Goal: Information Seeking & Learning: Learn about a topic

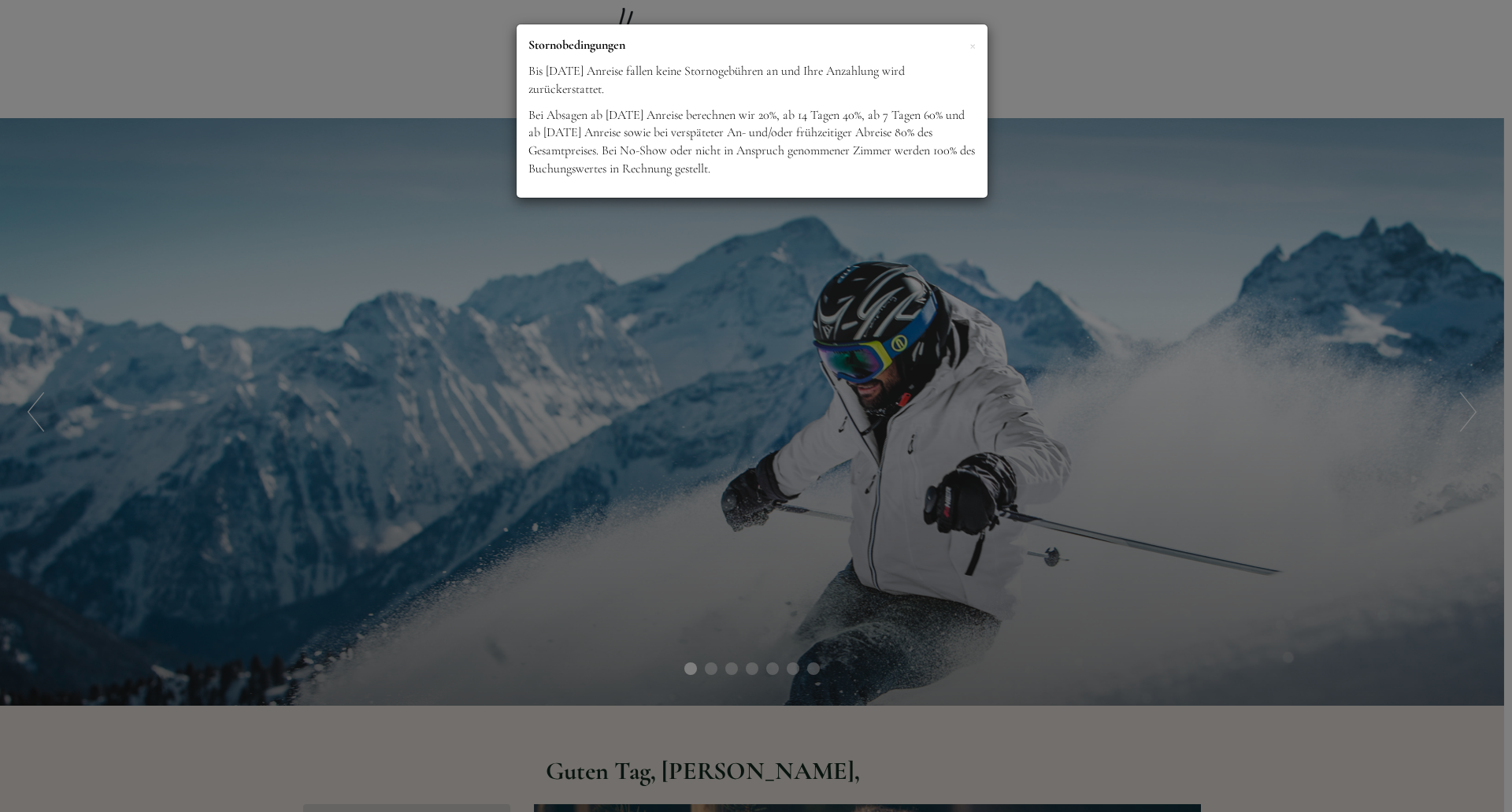
click at [810, 337] on div "× Stornobedingungen Bis [DATE] Anreise fallen keine Stornogebühren an und Ihre …" at bounding box center [756, 406] width 1512 height 812
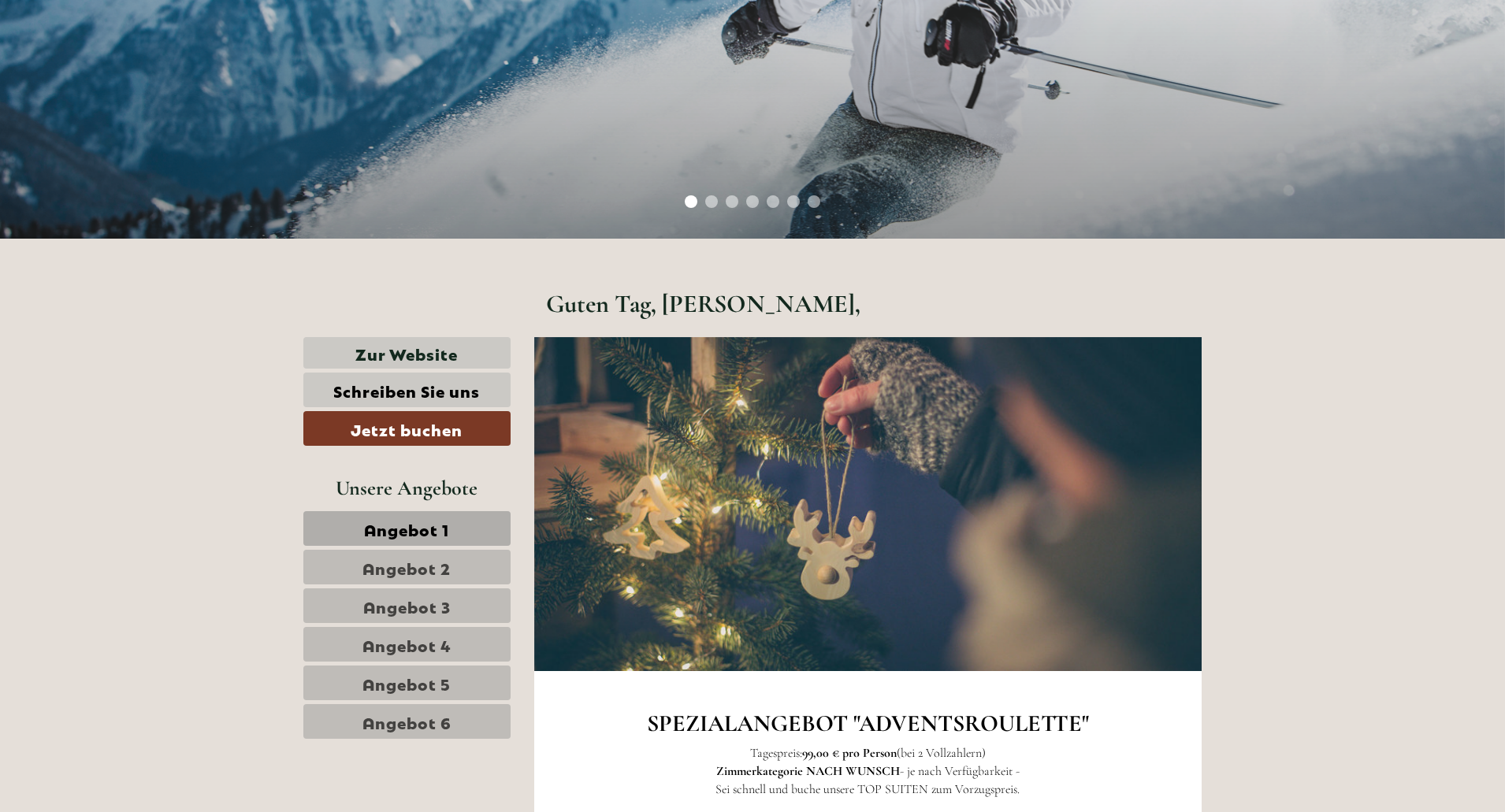
scroll to position [656, 0]
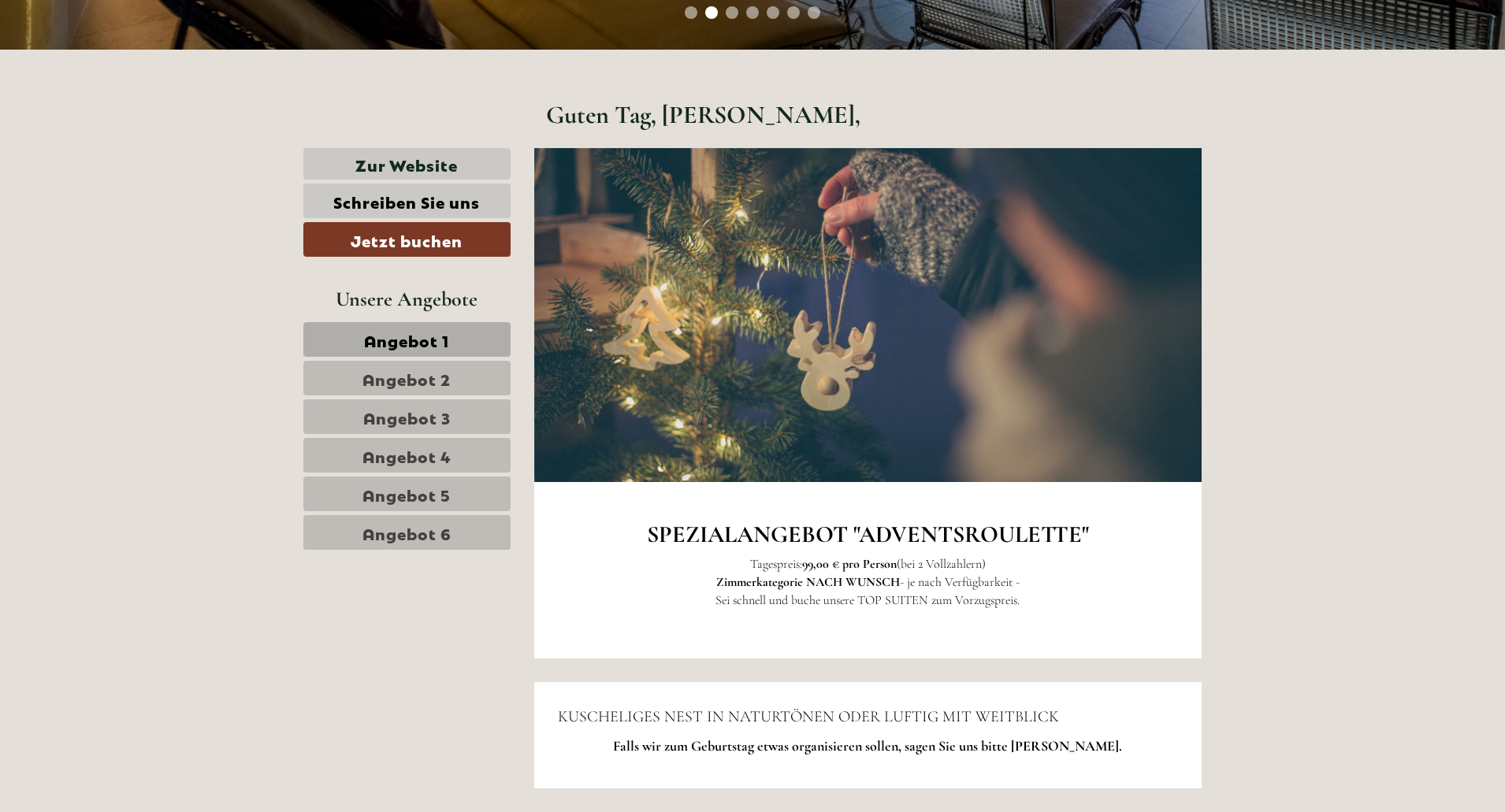
click at [416, 339] on span "Angebot 1" at bounding box center [406, 338] width 85 height 22
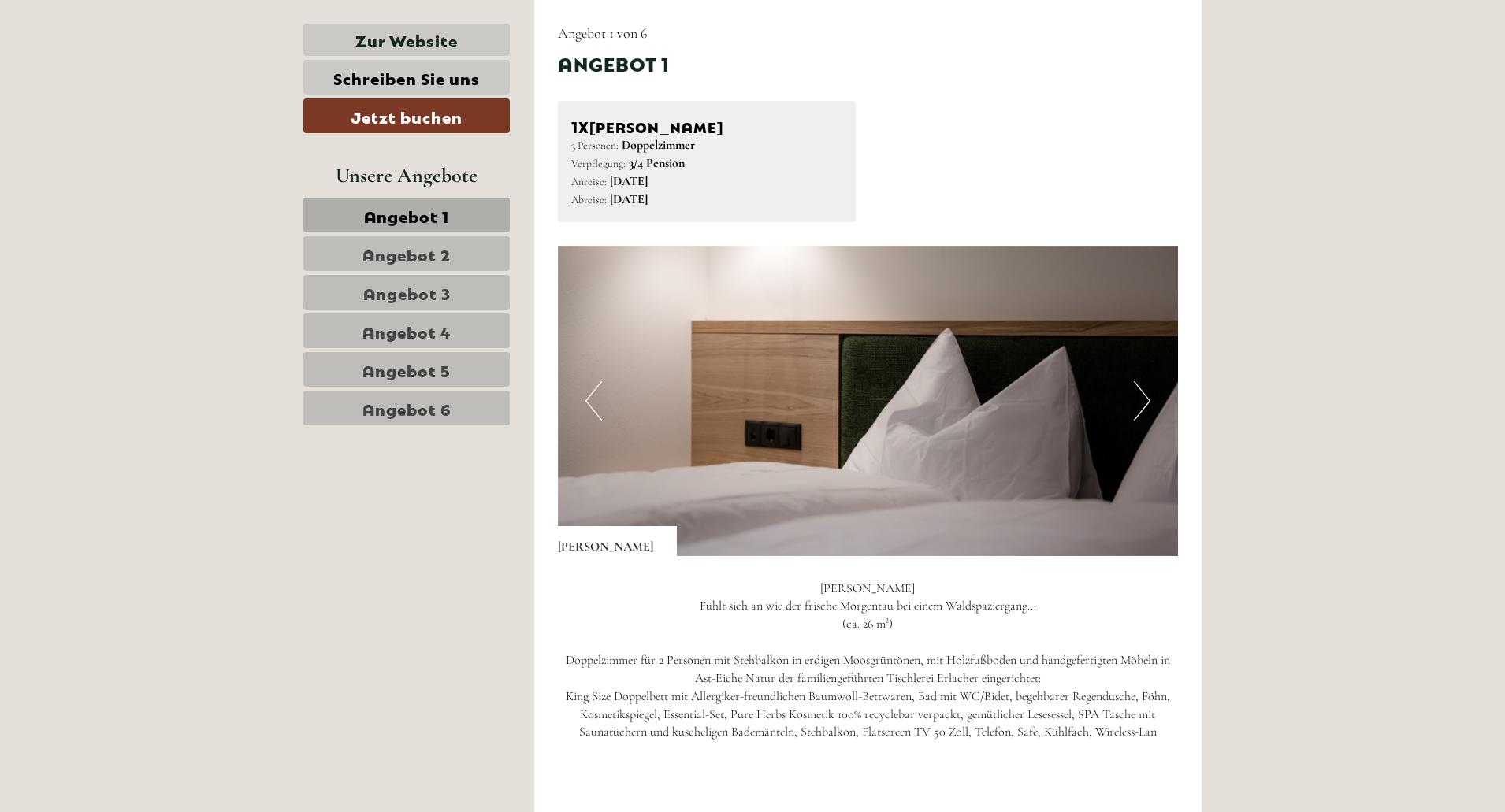
click at [1144, 401] on button "Next" at bounding box center [1142, 400] width 16 height 39
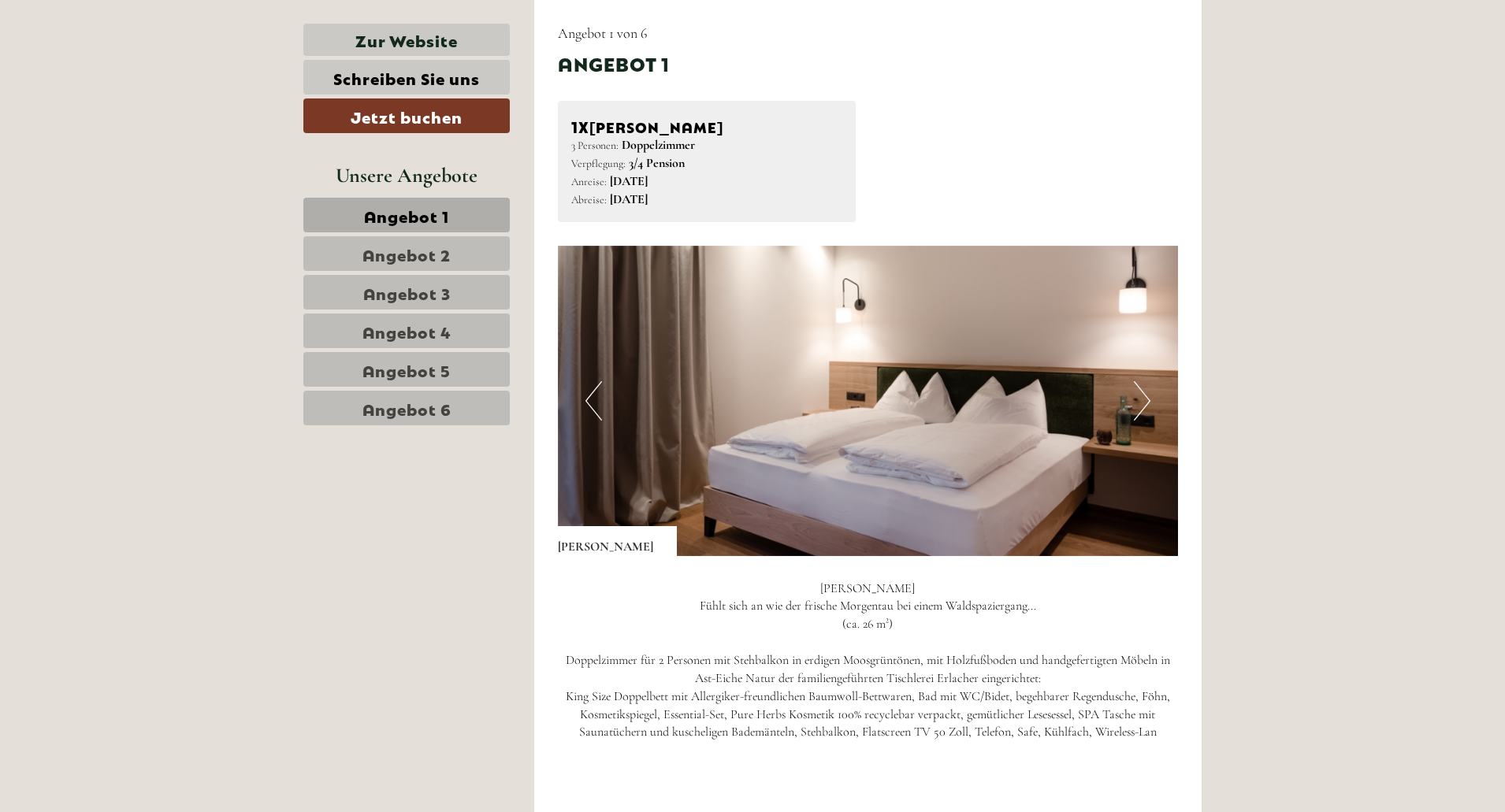
click at [1144, 401] on button "Next" at bounding box center [1142, 400] width 16 height 39
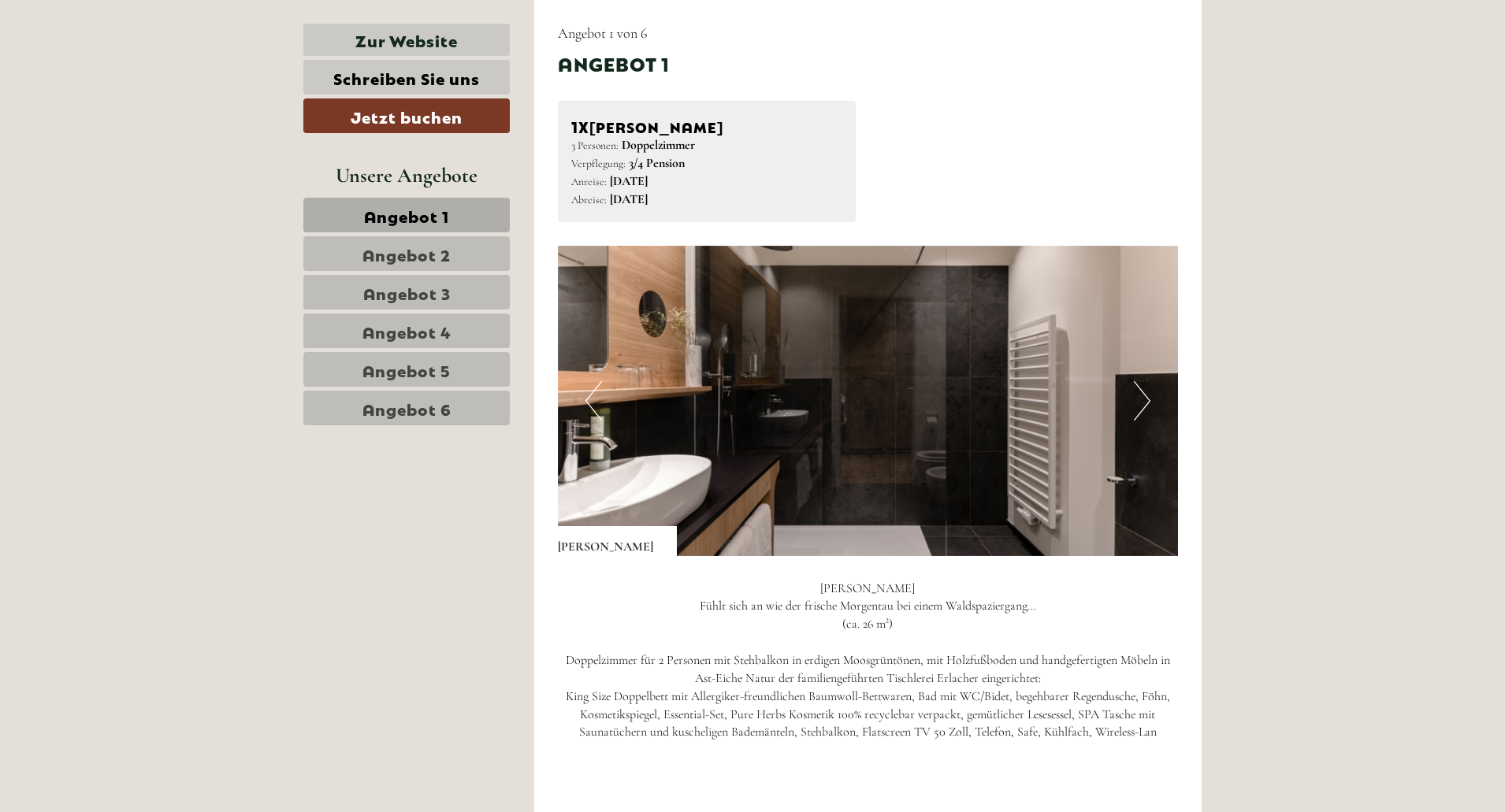
click at [1144, 401] on button "Next" at bounding box center [1142, 400] width 16 height 39
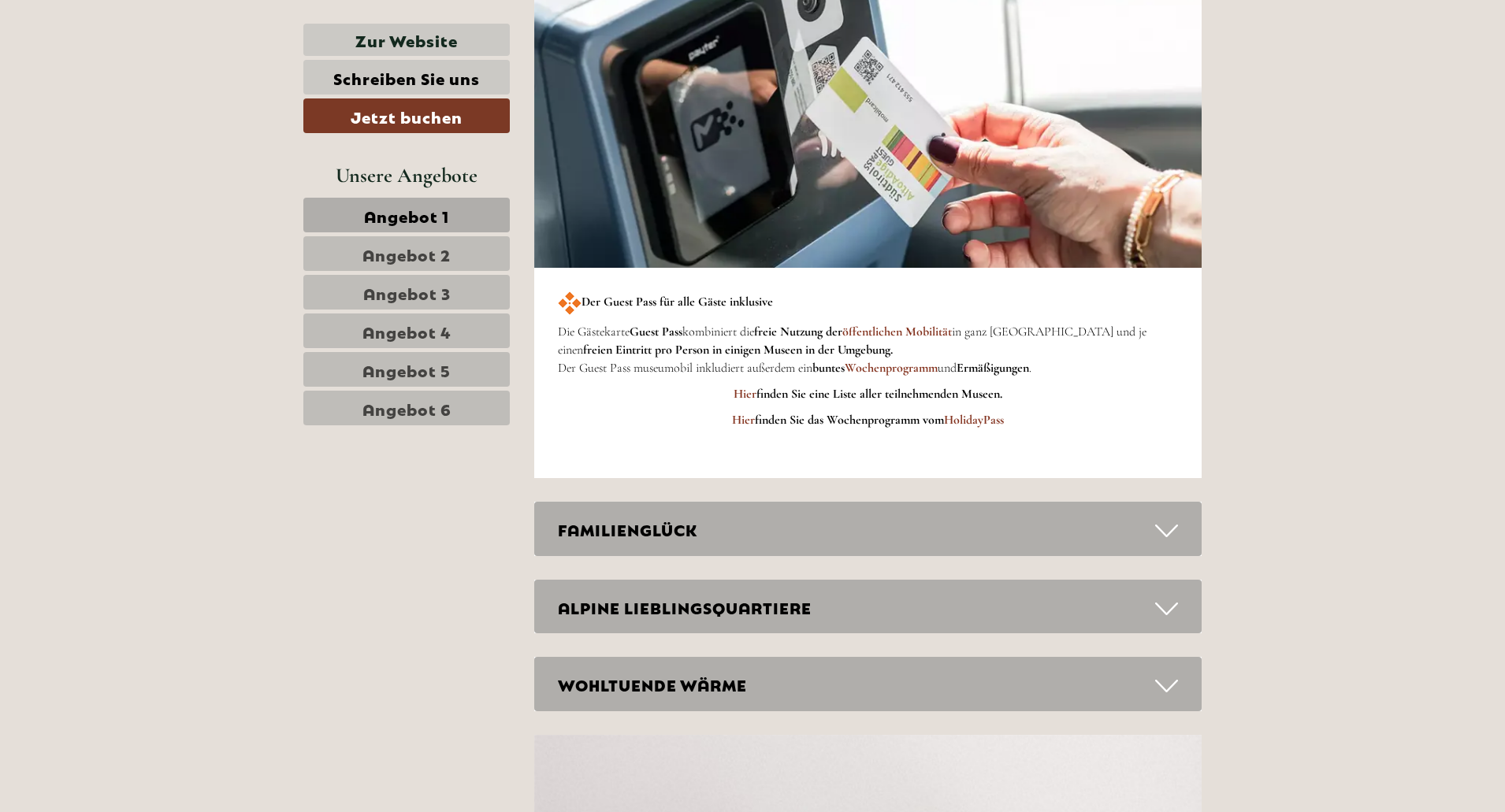
scroll to position [2911, 0]
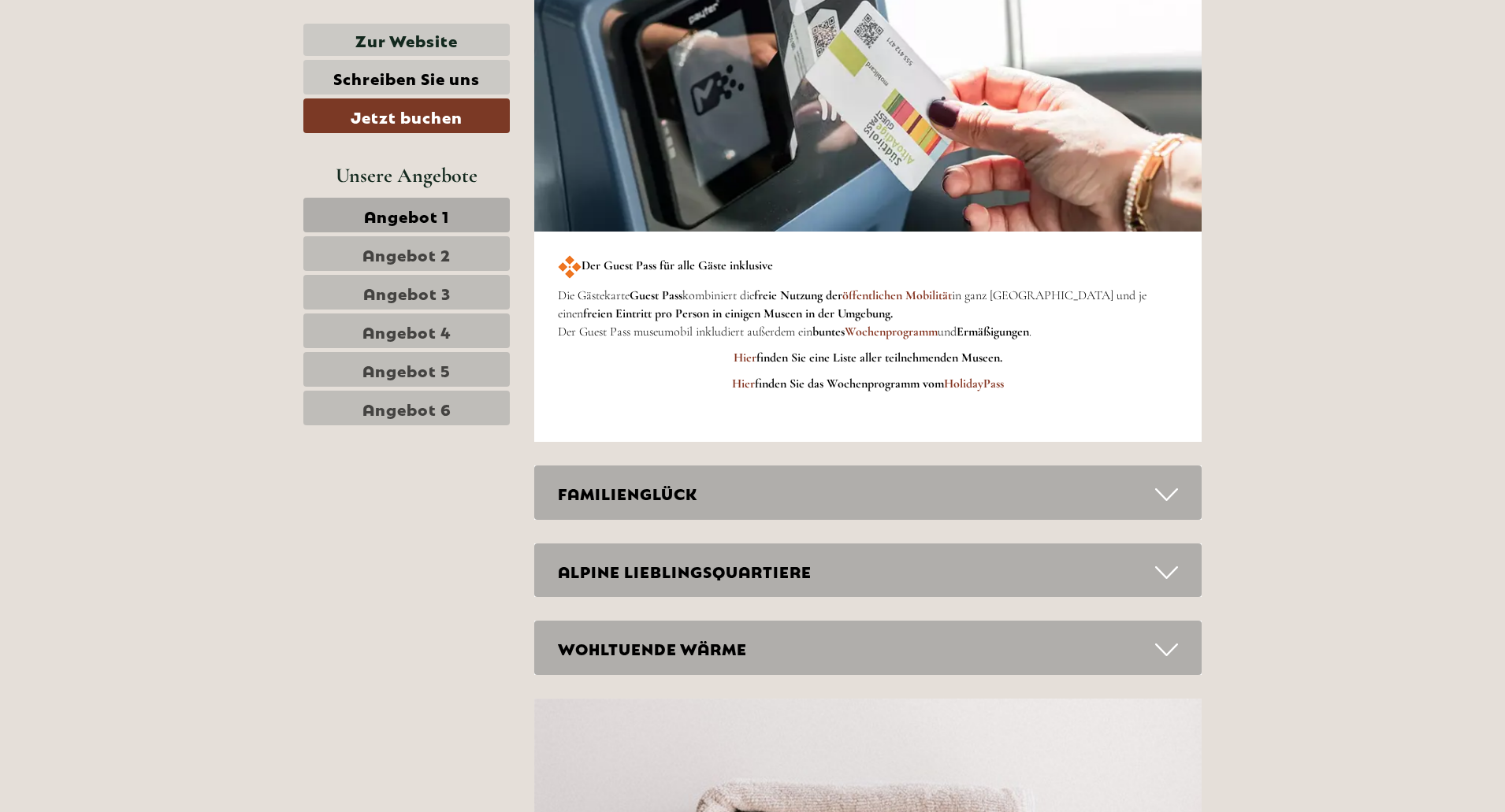
click at [600, 510] on div "FAMILIENGLÜCK" at bounding box center [869, 493] width 668 height 54
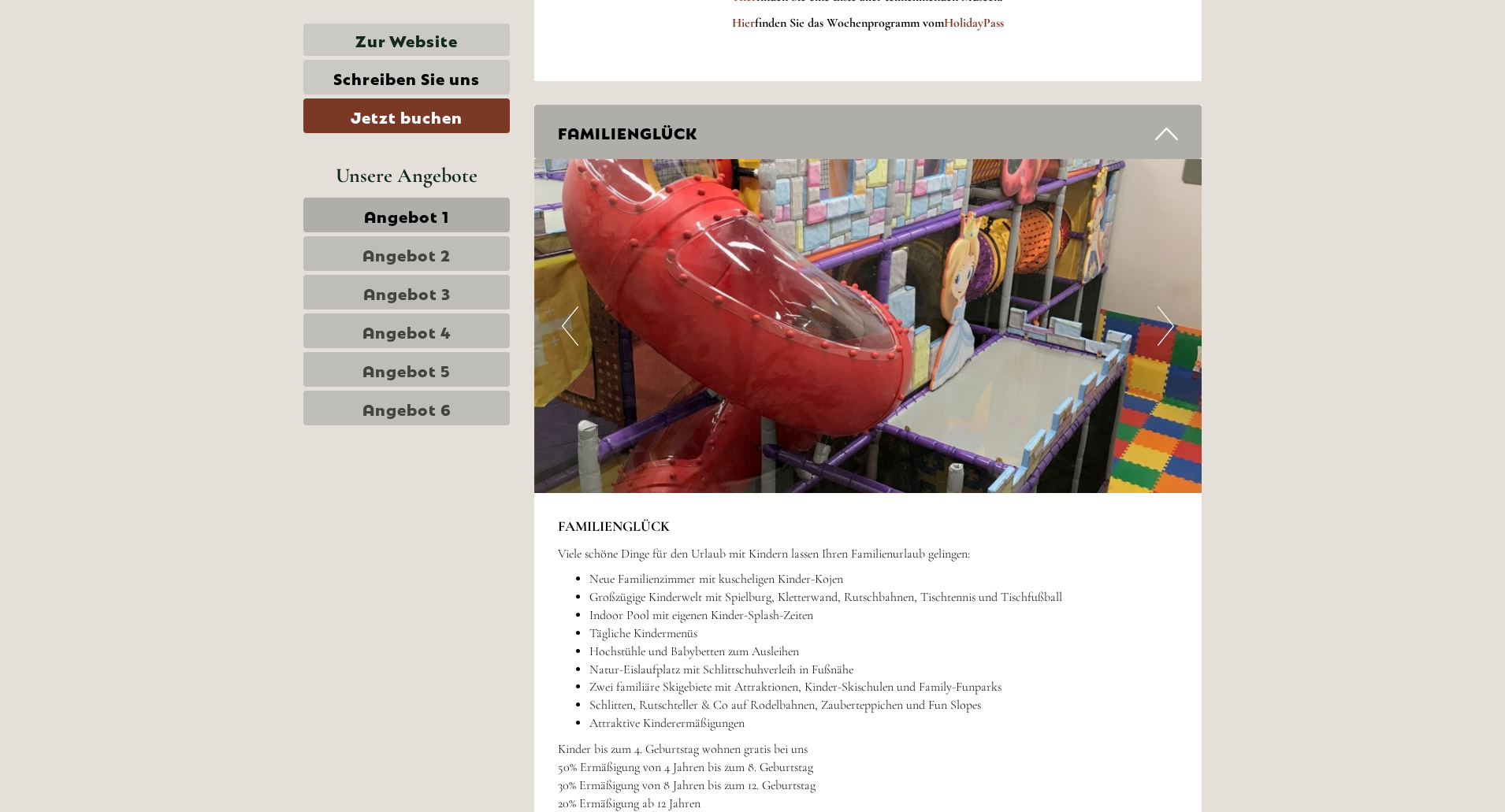
scroll to position [3306, 0]
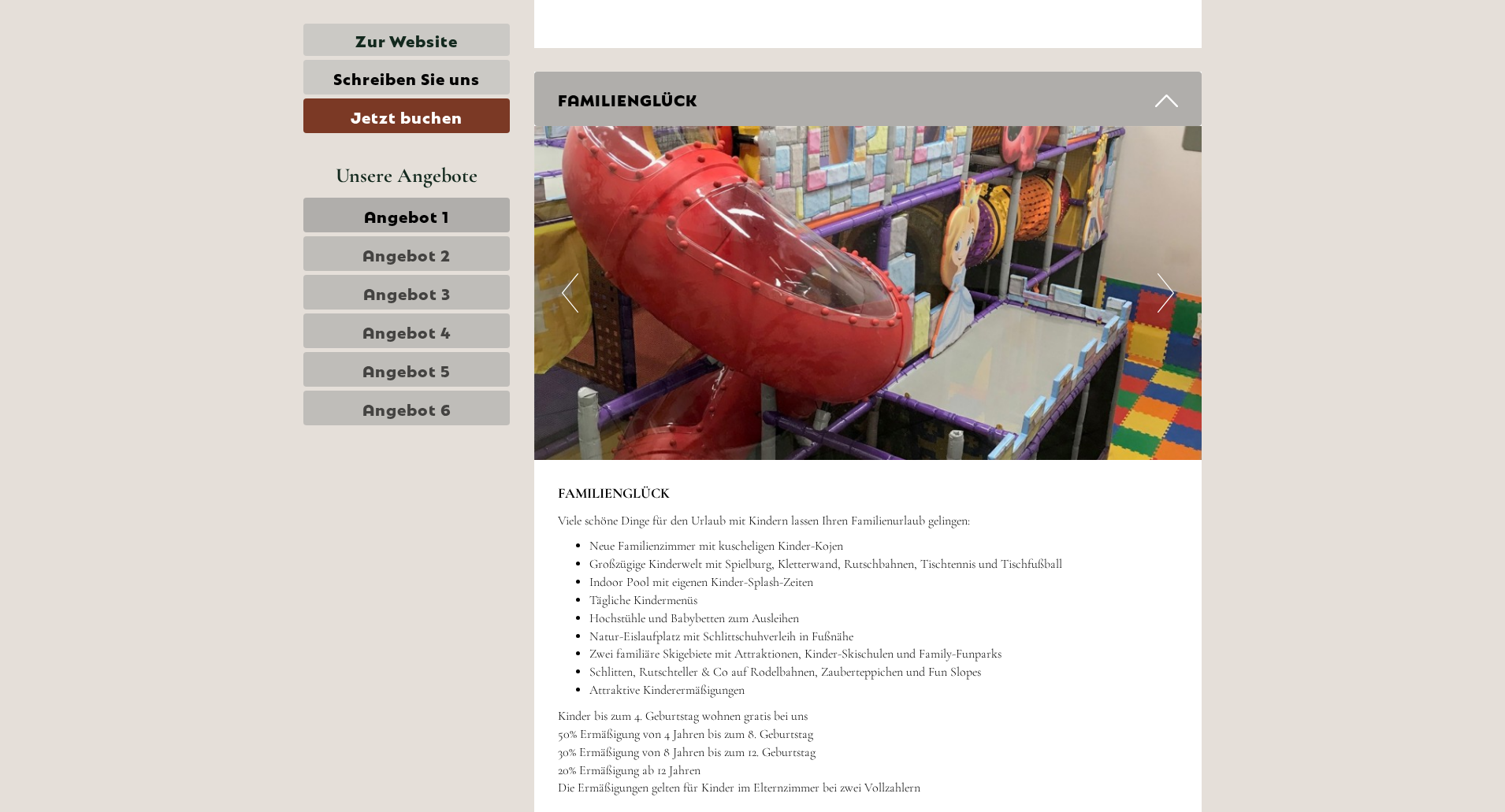
click at [1176, 292] on img at bounding box center [869, 293] width 668 height 334
click at [1172, 294] on button "Next" at bounding box center [1165, 292] width 16 height 39
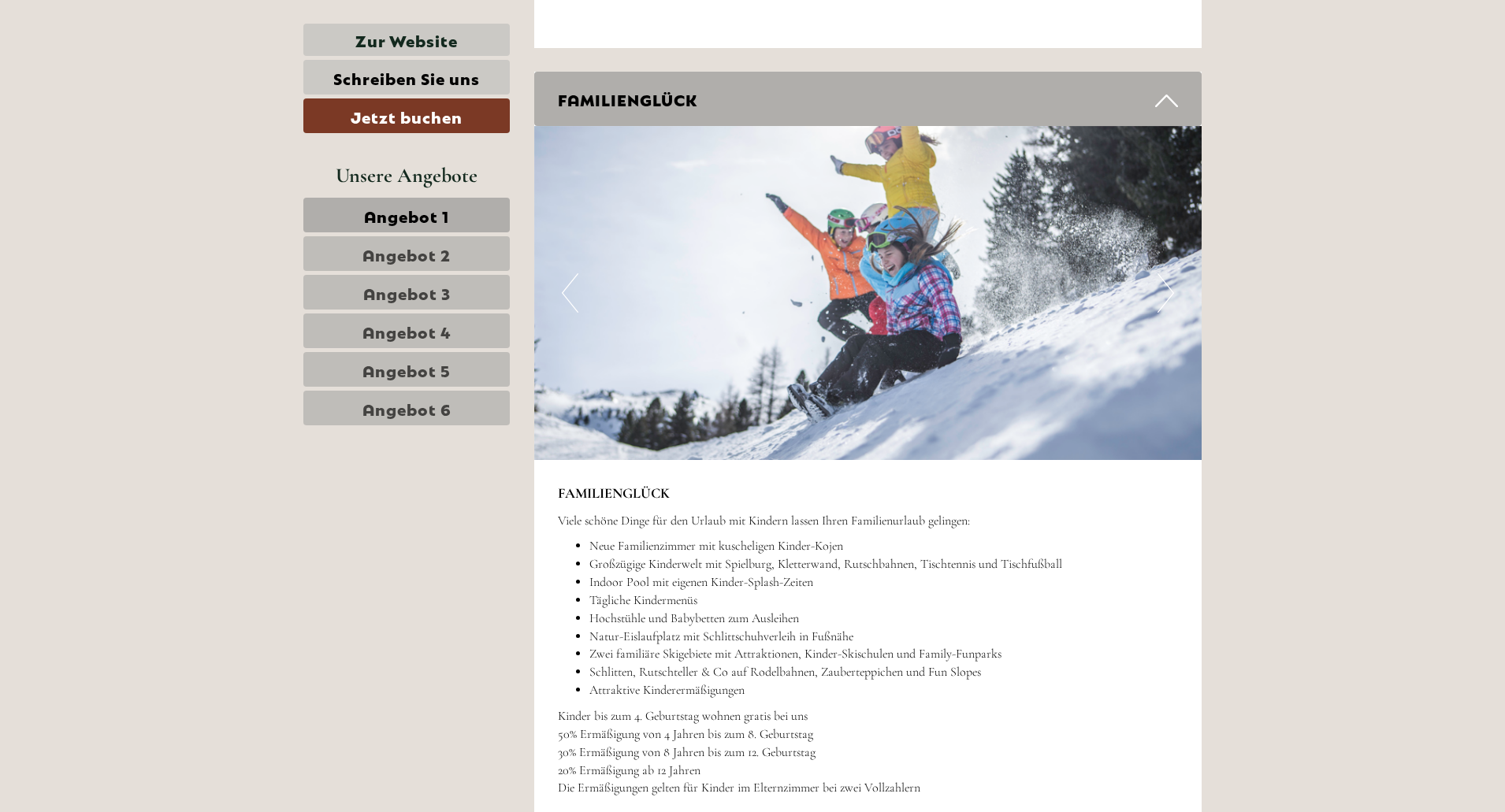
click at [1172, 294] on button "Next" at bounding box center [1165, 292] width 16 height 39
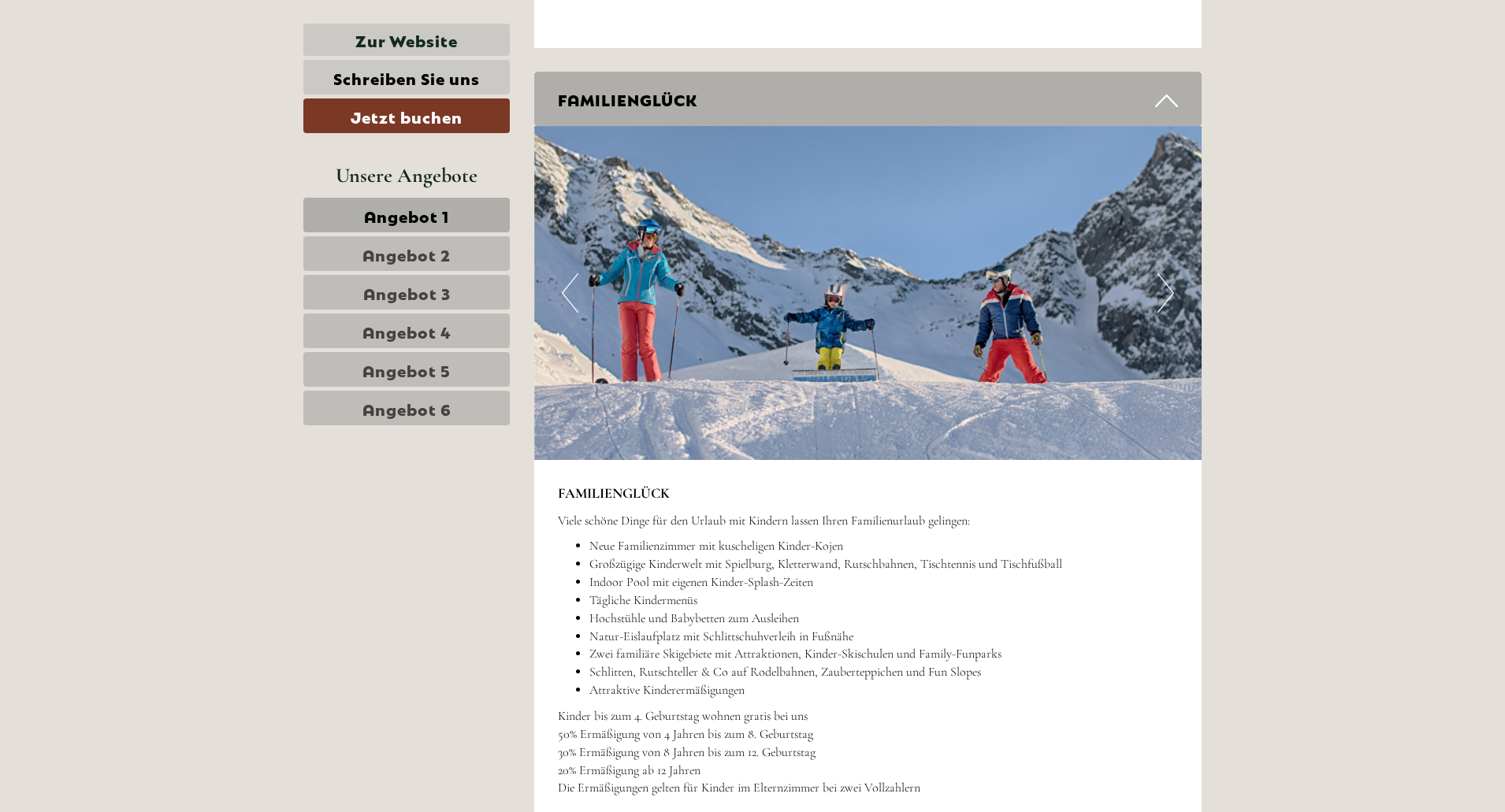
click at [1172, 294] on button "Next" at bounding box center [1165, 292] width 16 height 39
drag, startPoint x: 552, startPoint y: 290, endPoint x: 561, endPoint y: 291, distance: 9.1
click at [557, 291] on img at bounding box center [869, 293] width 668 height 334
click at [565, 291] on button "Previous" at bounding box center [570, 292] width 16 height 39
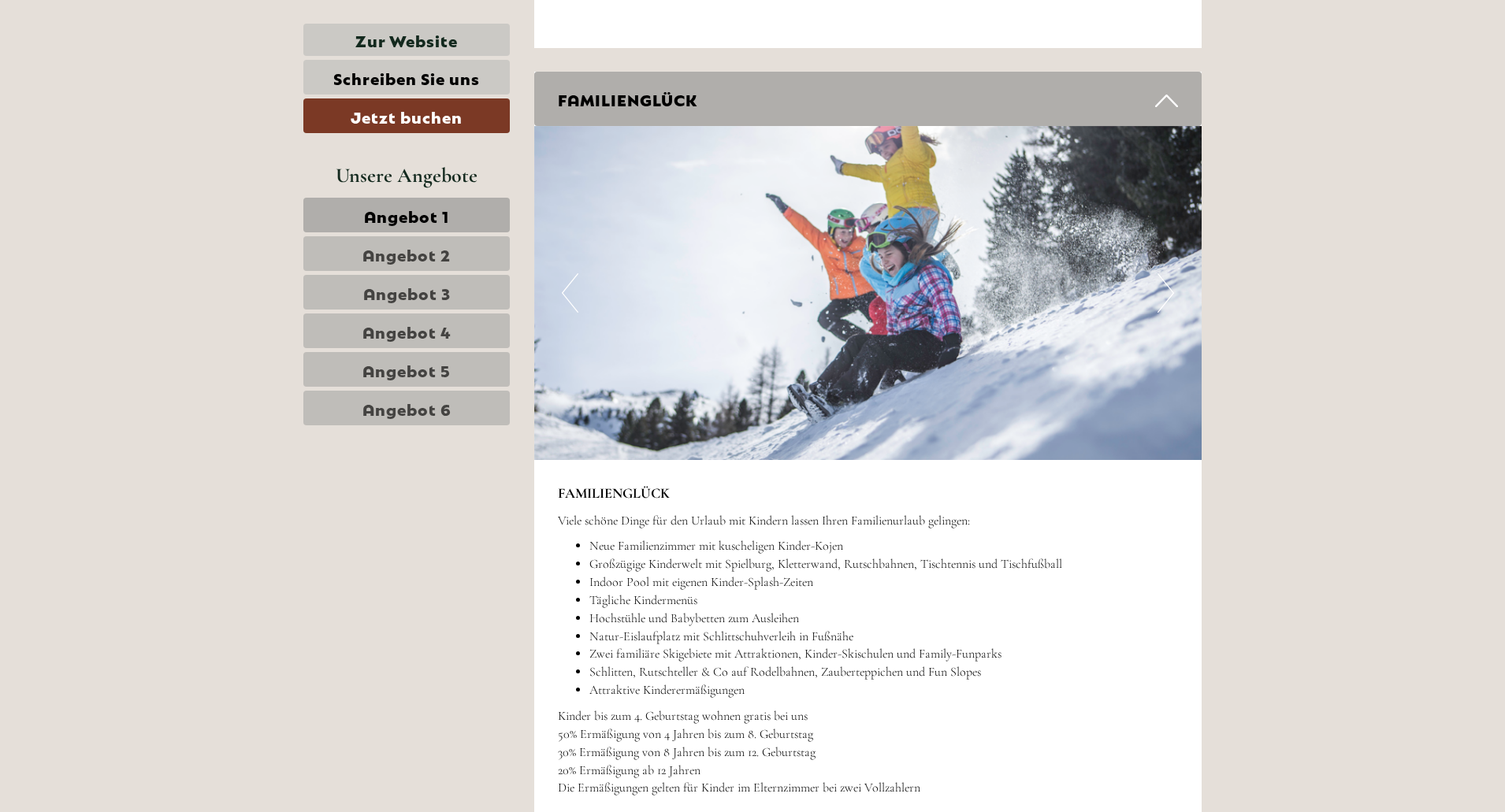
click at [567, 291] on button "Previous" at bounding box center [570, 292] width 16 height 39
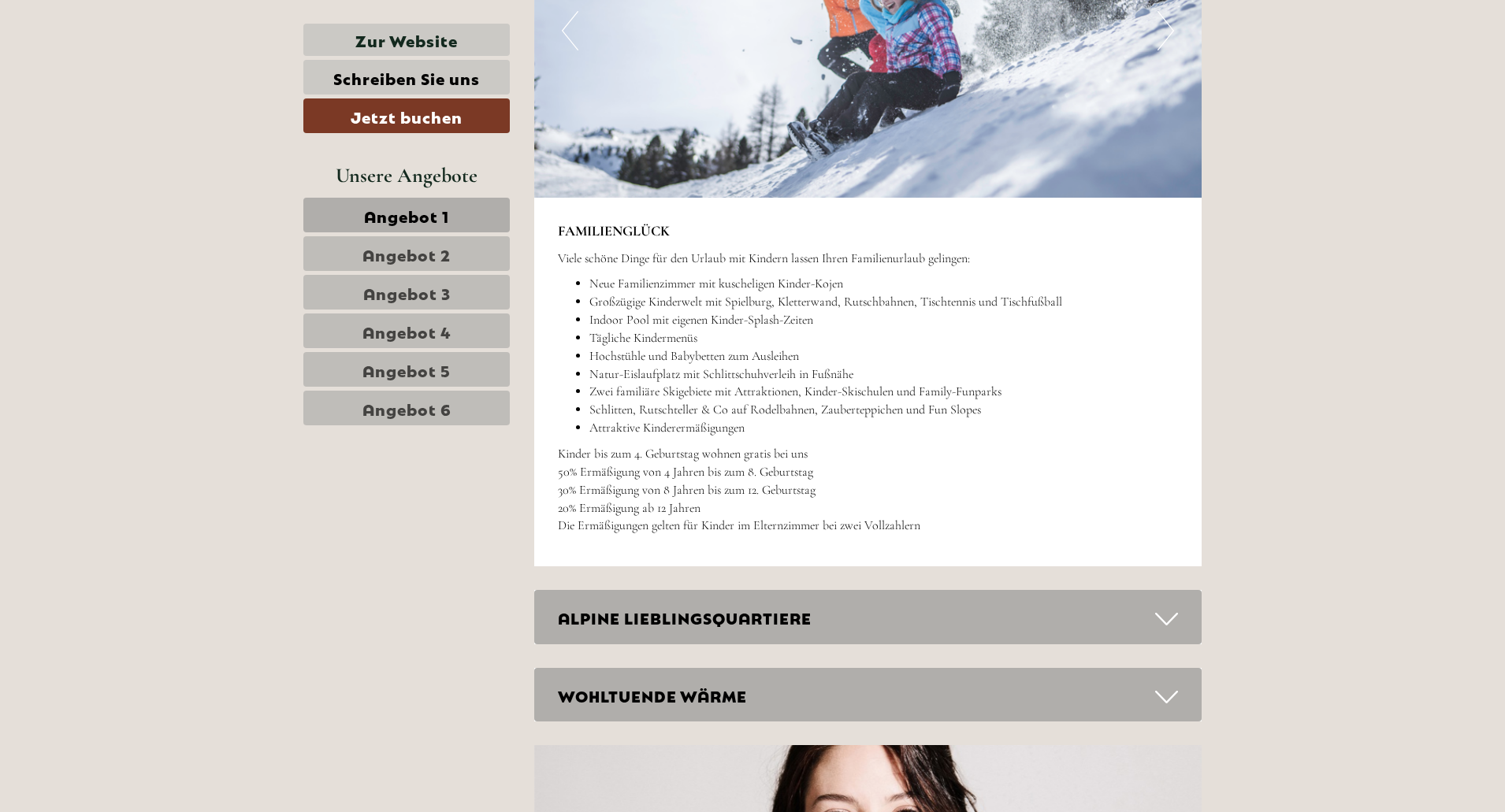
scroll to position [3700, 0]
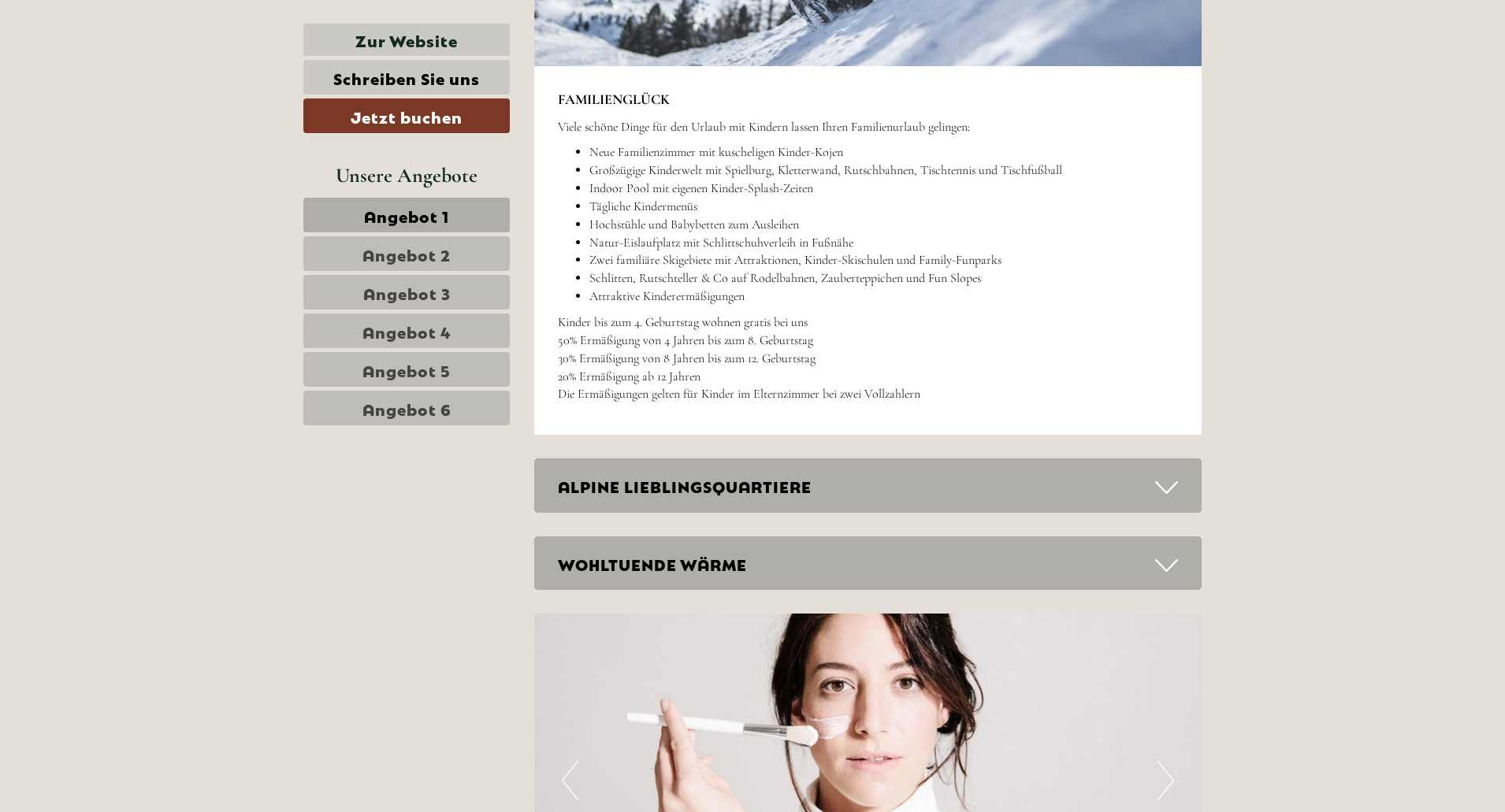
click at [599, 486] on div "ALPINE LIEBLINGSQUARTIERE" at bounding box center [869, 485] width 668 height 54
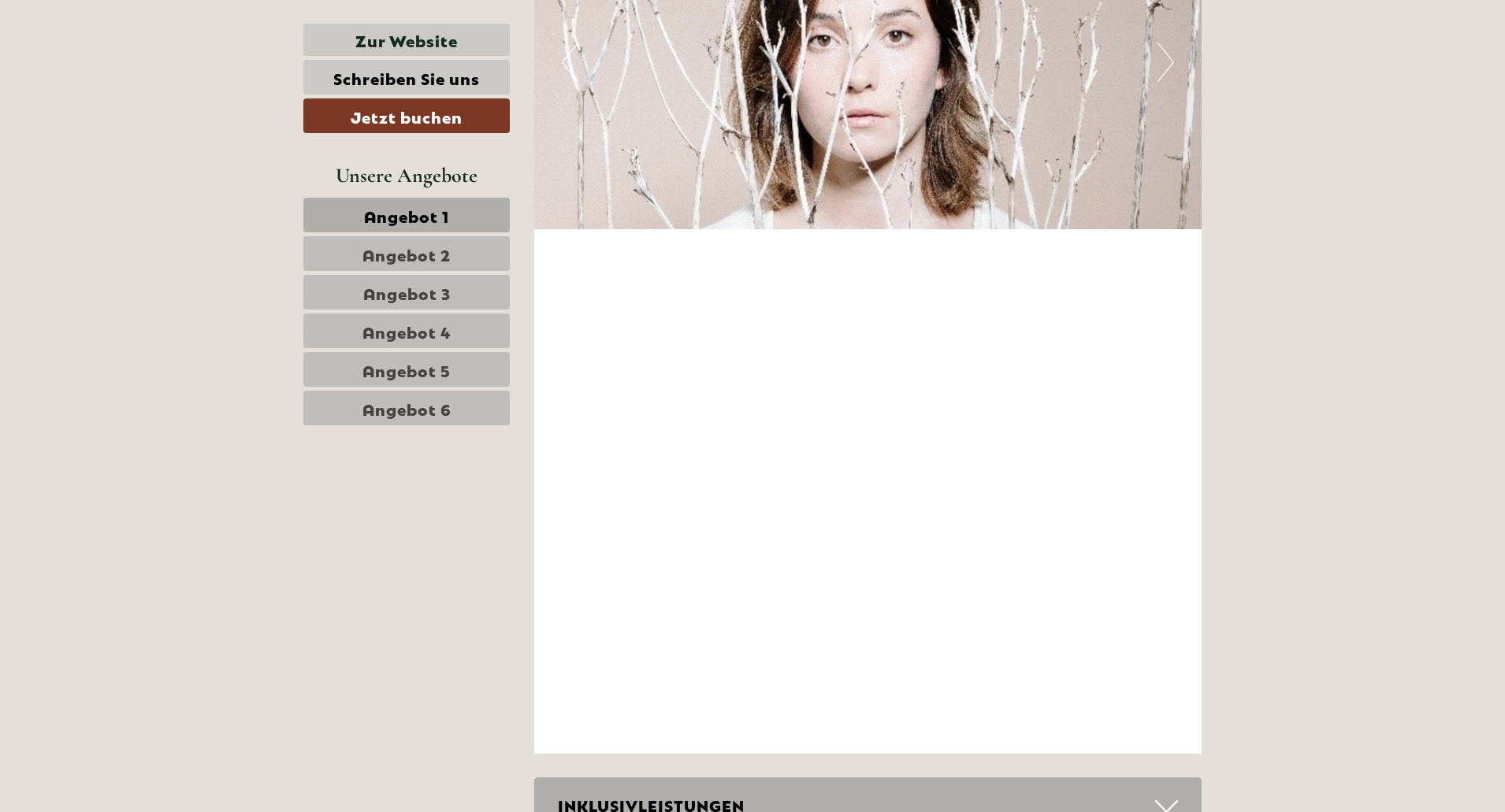
scroll to position [5406, 0]
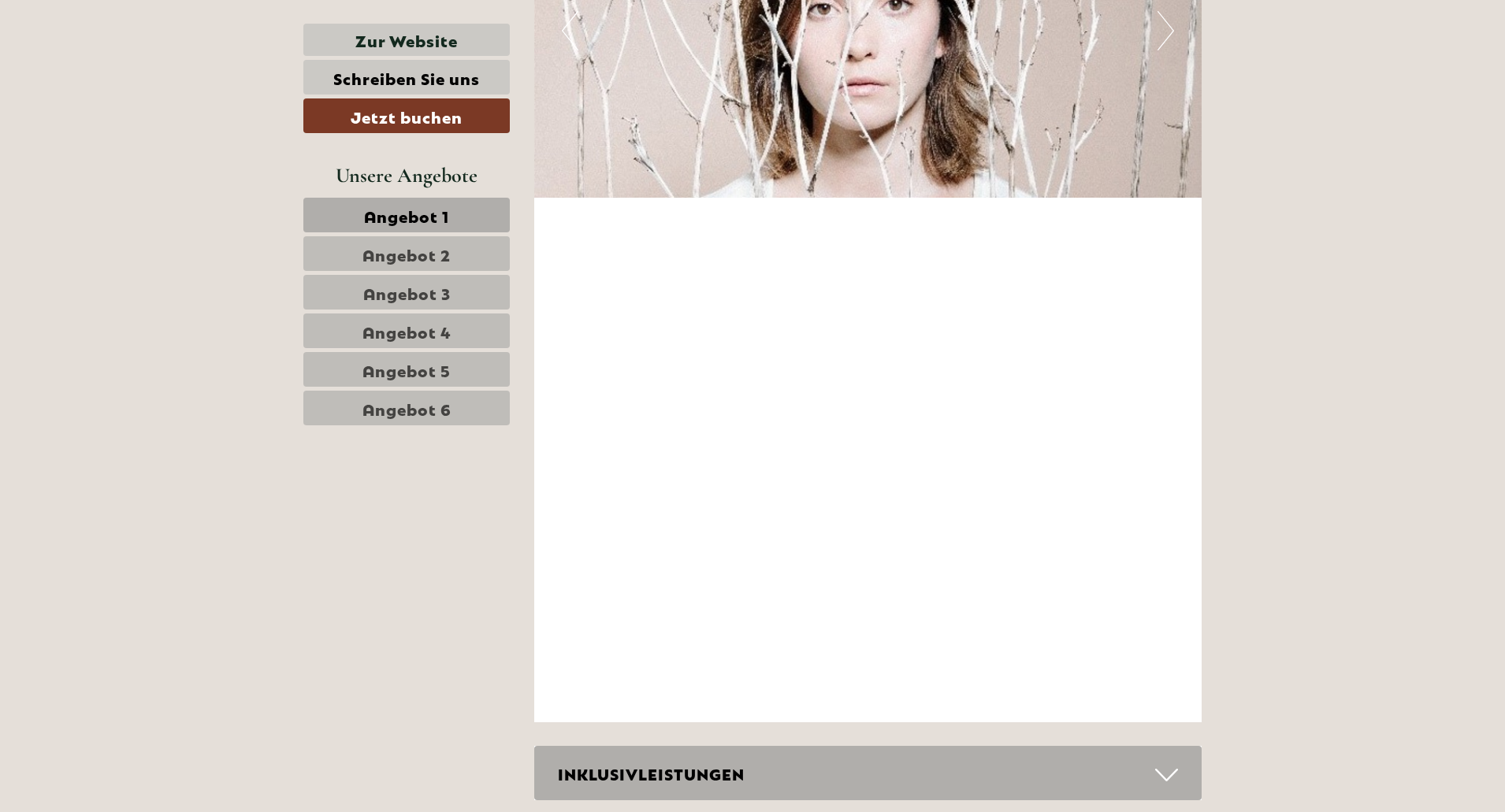
click at [832, 768] on div "INKLUSIVLEISTUNGEN" at bounding box center [869, 772] width 668 height 54
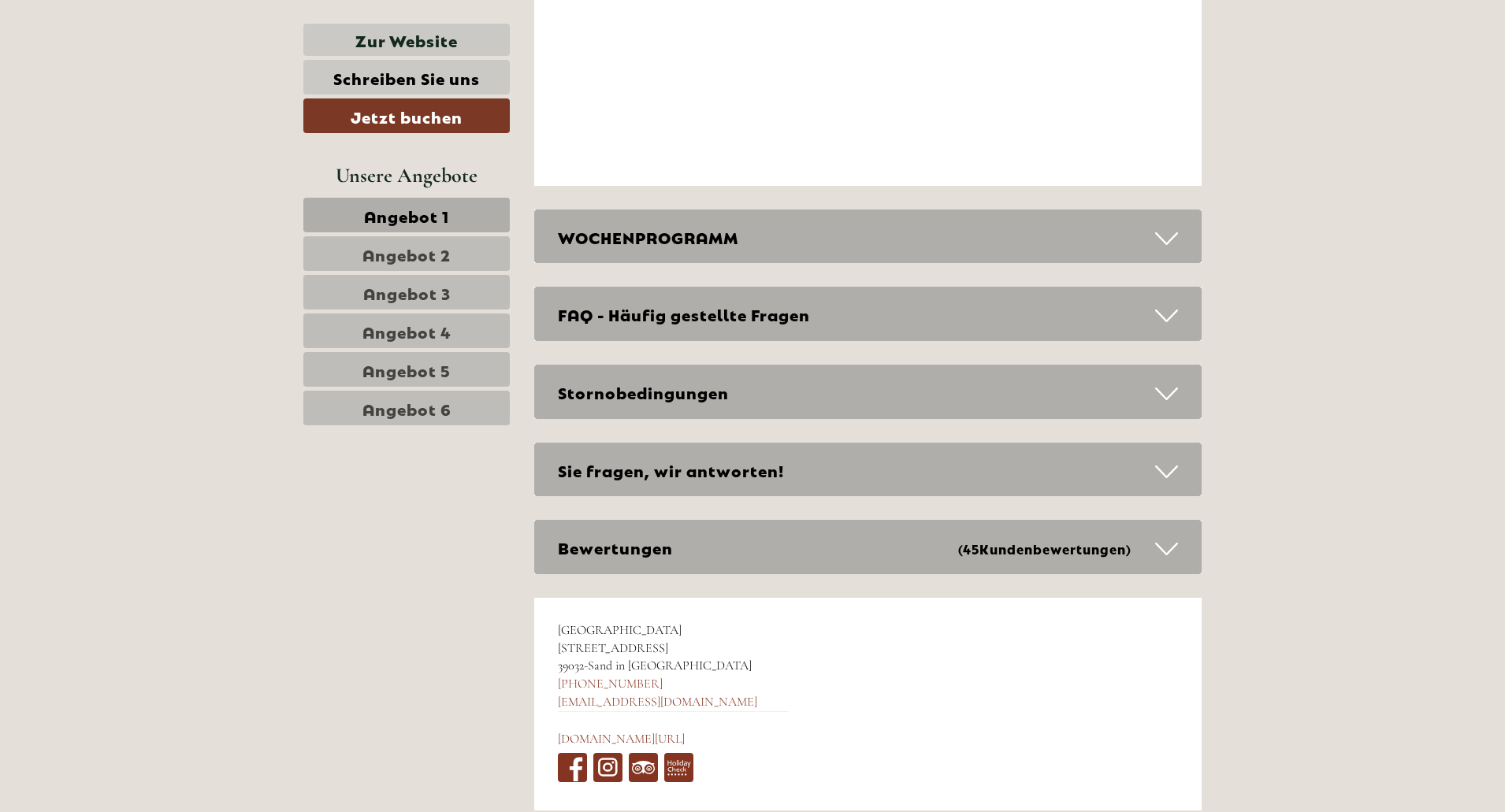
scroll to position [7376, 0]
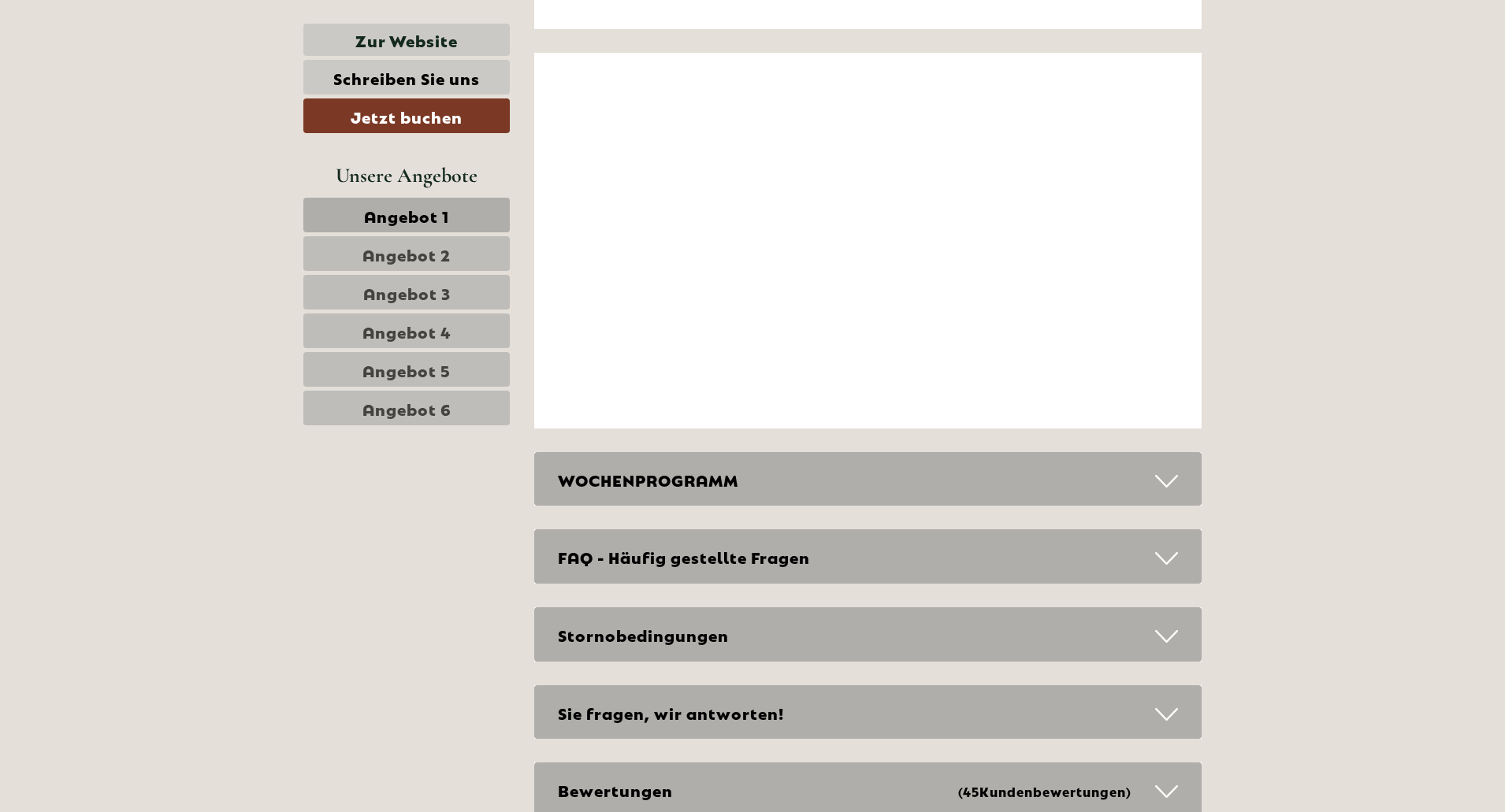
click at [420, 213] on span "Angebot 1" at bounding box center [406, 215] width 85 height 22
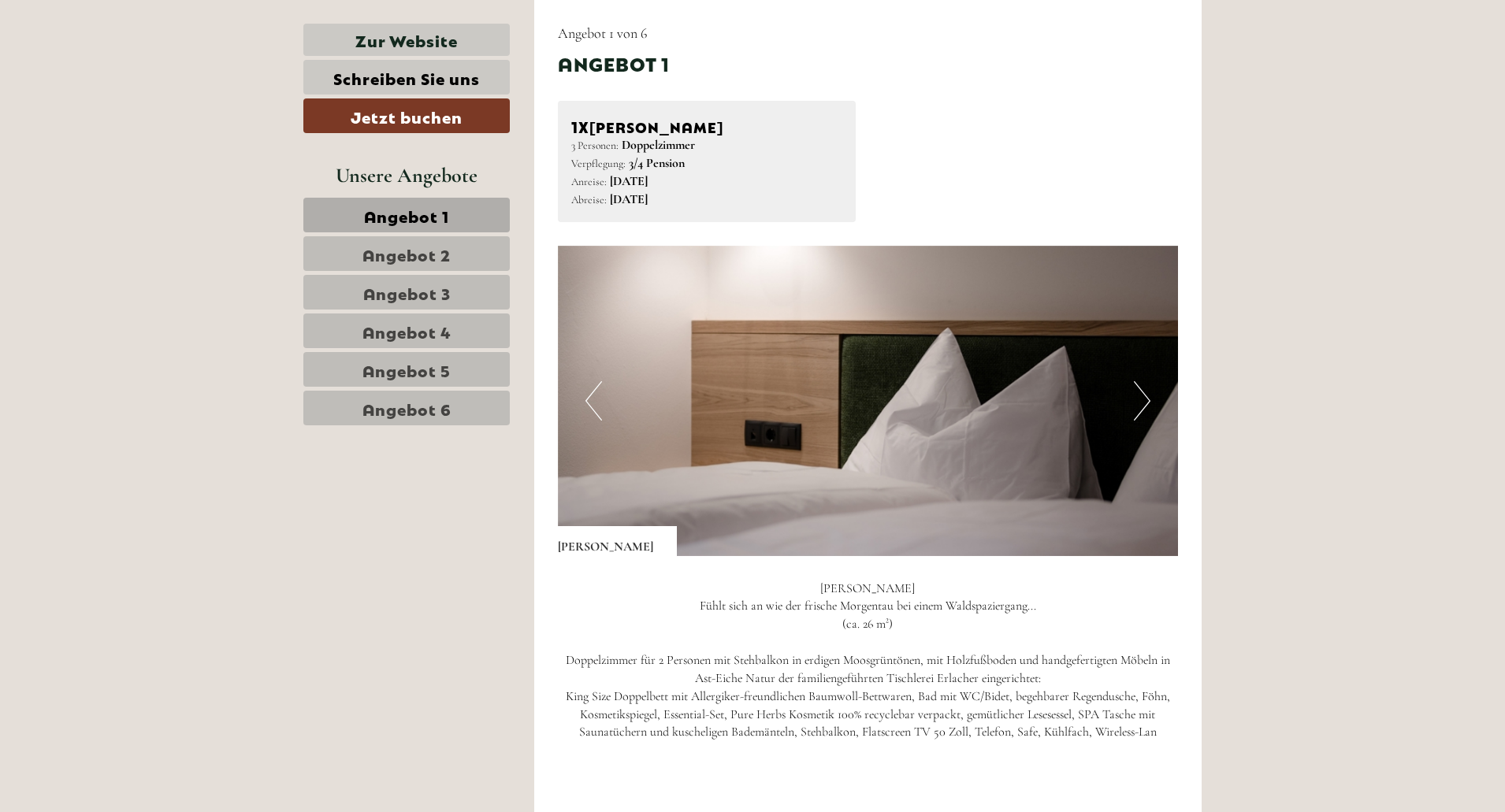
click at [426, 261] on span "Angebot 2" at bounding box center [406, 253] width 88 height 22
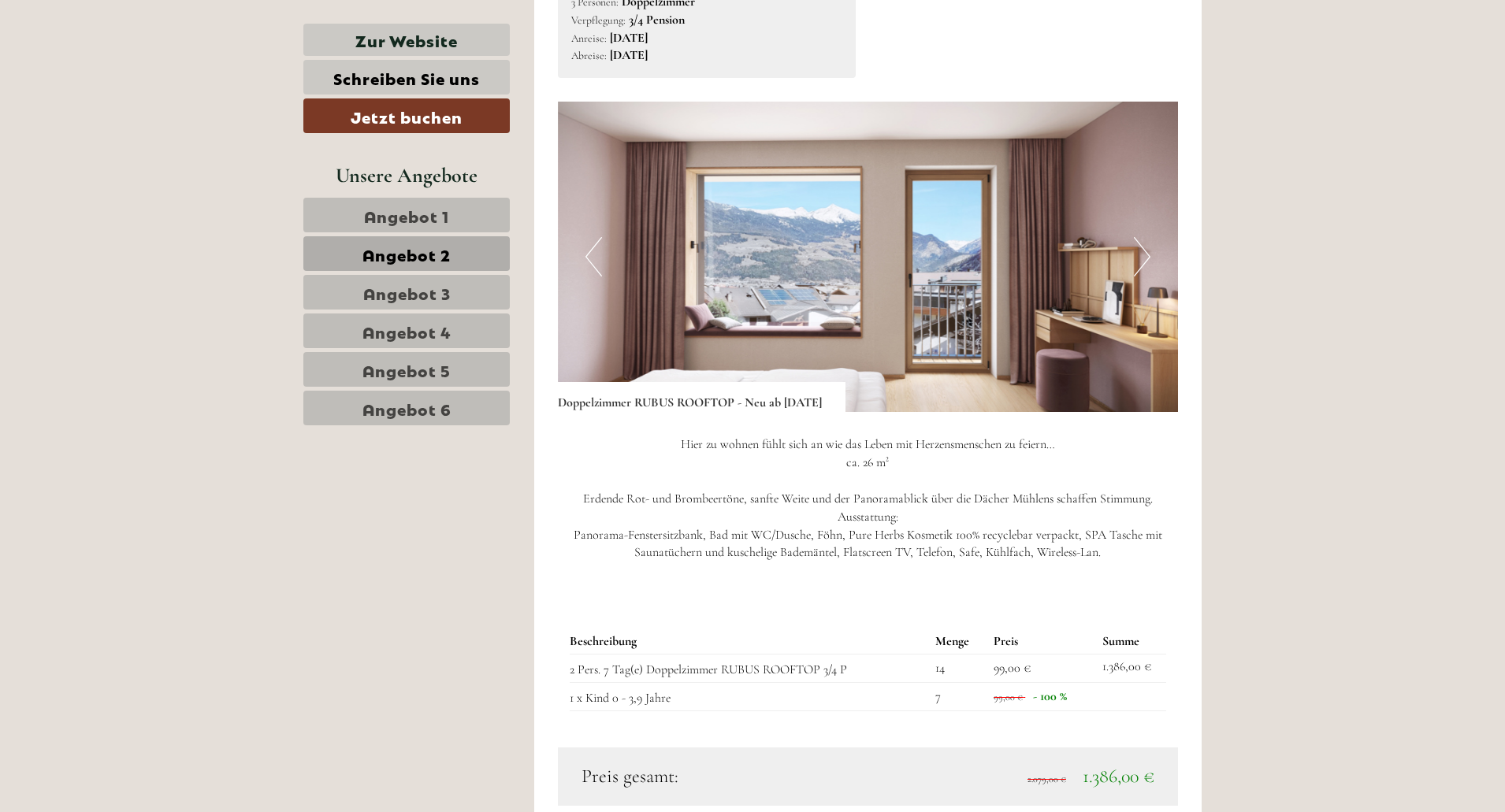
scroll to position [1599, 0]
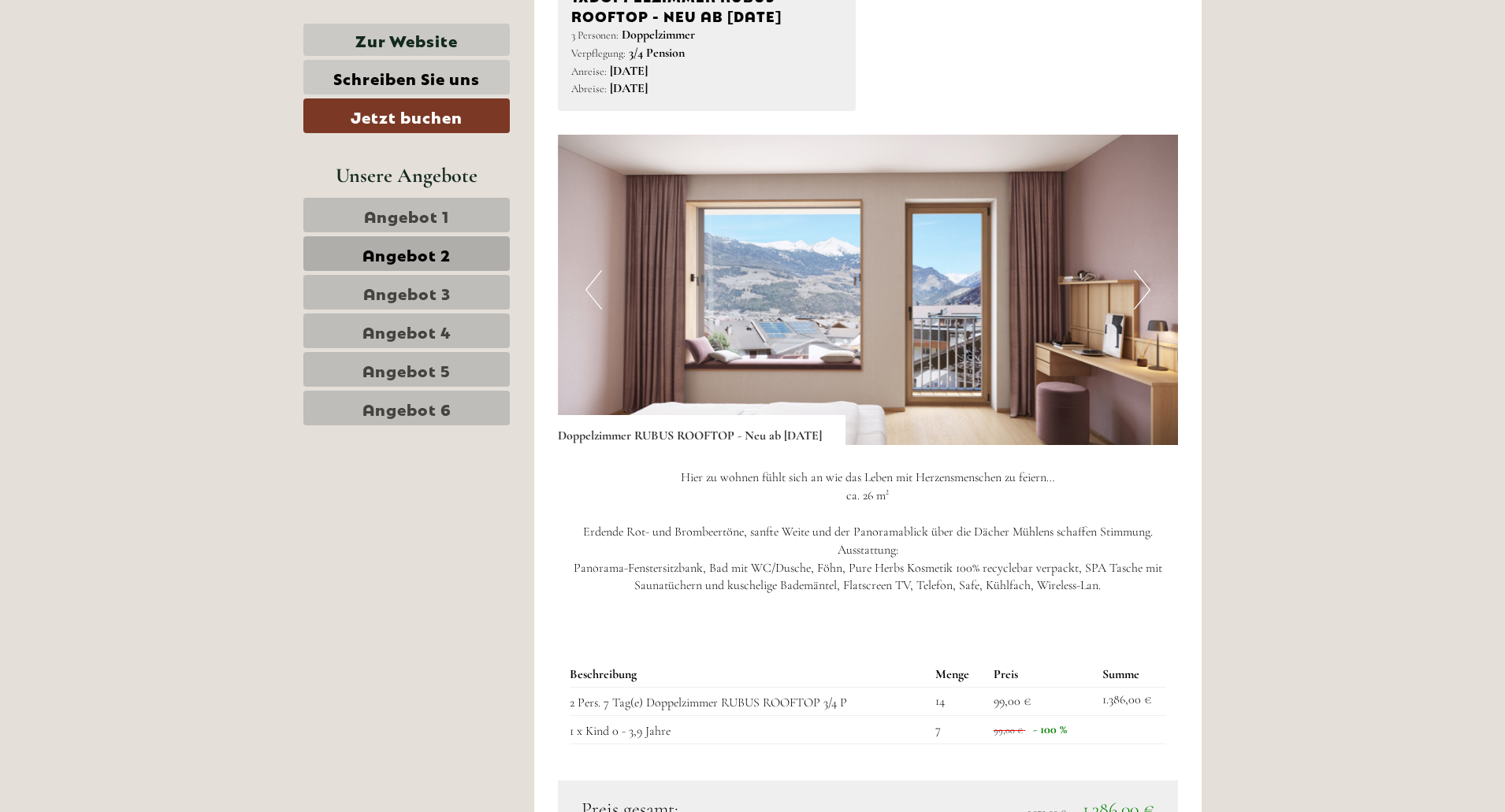
click at [1141, 300] on button "Next" at bounding box center [1142, 289] width 16 height 39
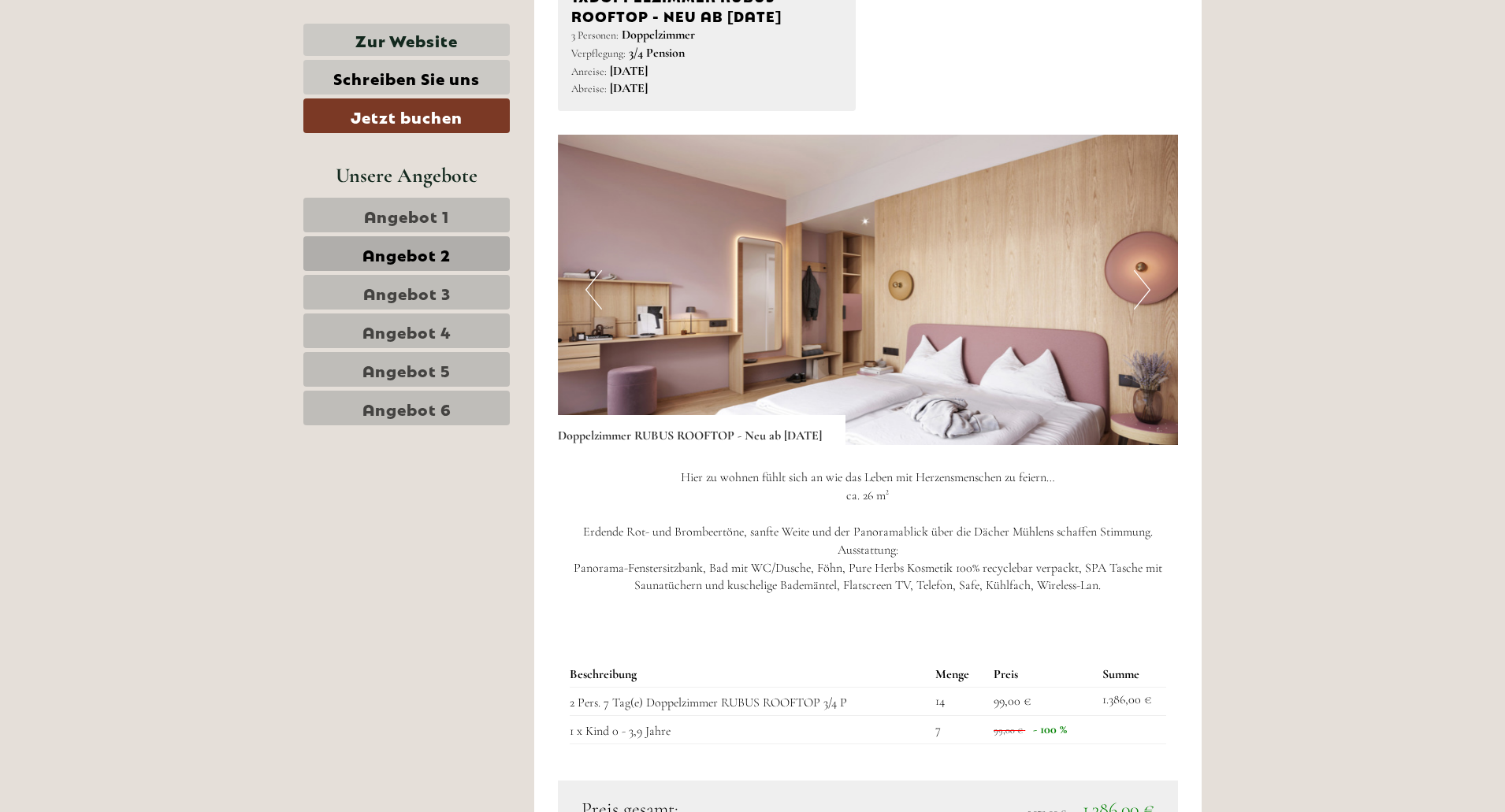
click at [1141, 300] on button "Next" at bounding box center [1142, 289] width 16 height 39
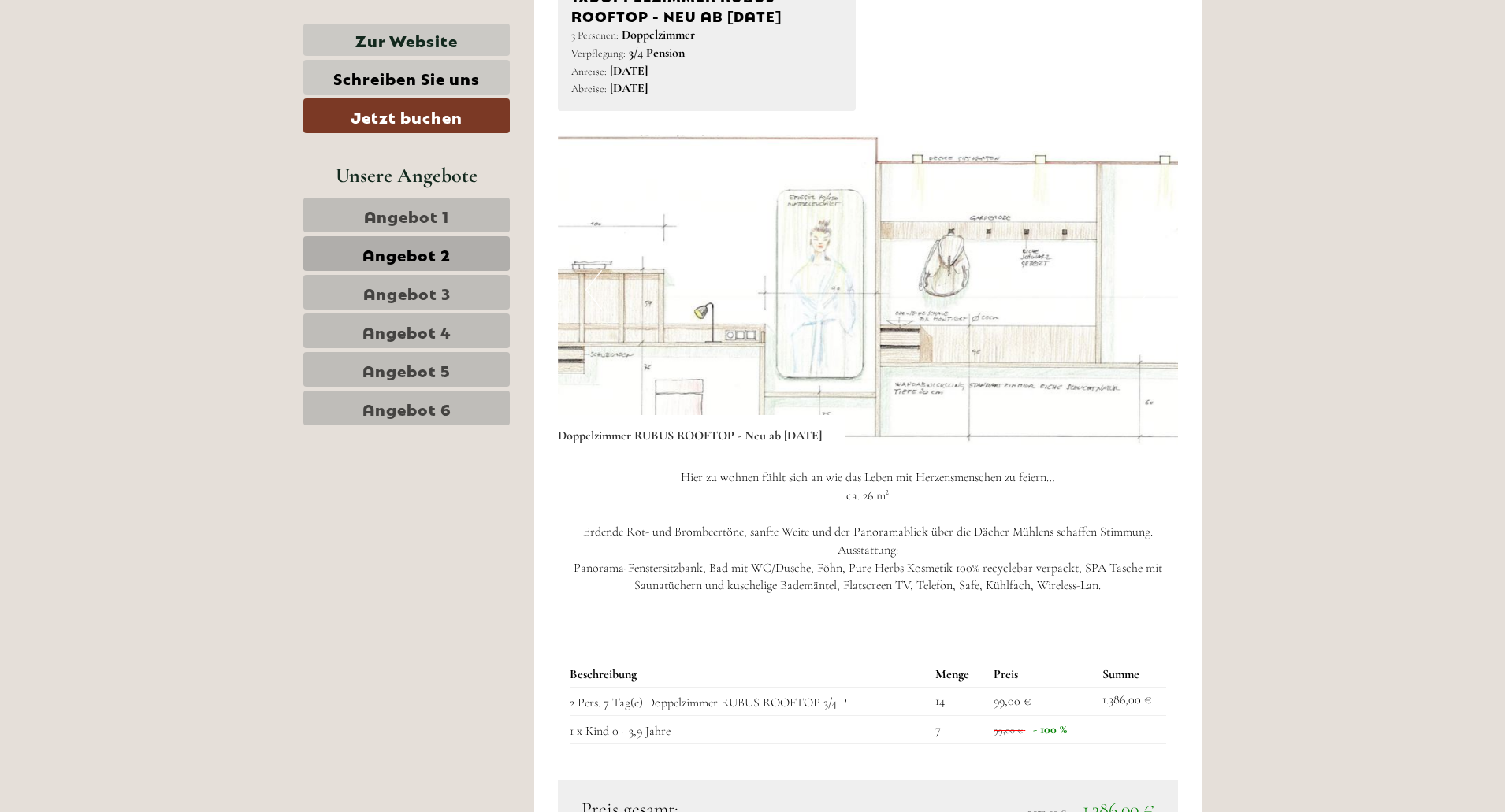
drag, startPoint x: 1141, startPoint y: 300, endPoint x: 1000, endPoint y: 296, distance: 141.1
drag, startPoint x: 1000, startPoint y: 296, endPoint x: 431, endPoint y: 260, distance: 570.1
click at [431, 260] on span "Angebot 2" at bounding box center [406, 253] width 88 height 22
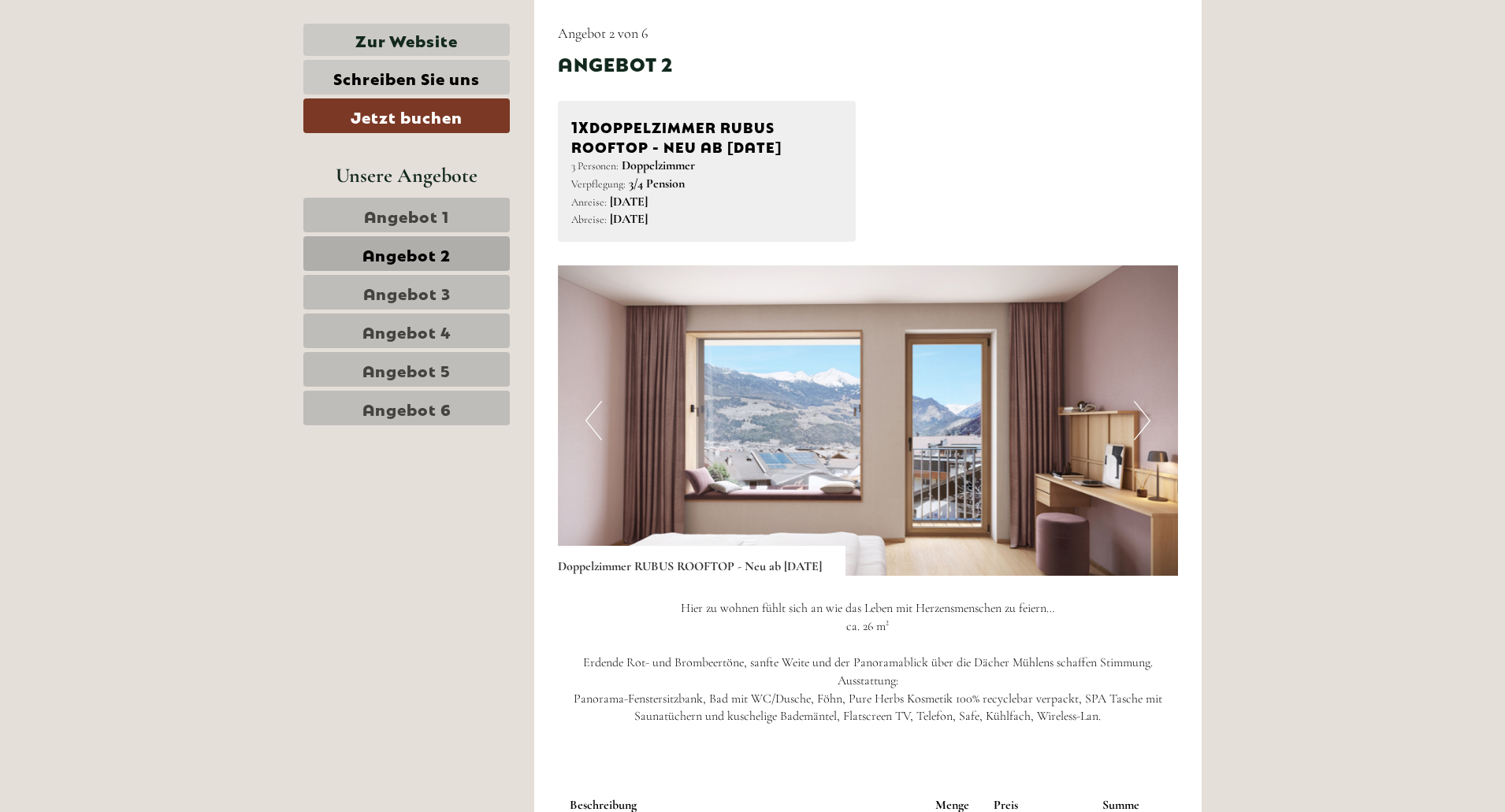
click at [413, 287] on span "Angebot 3" at bounding box center [407, 292] width 88 height 22
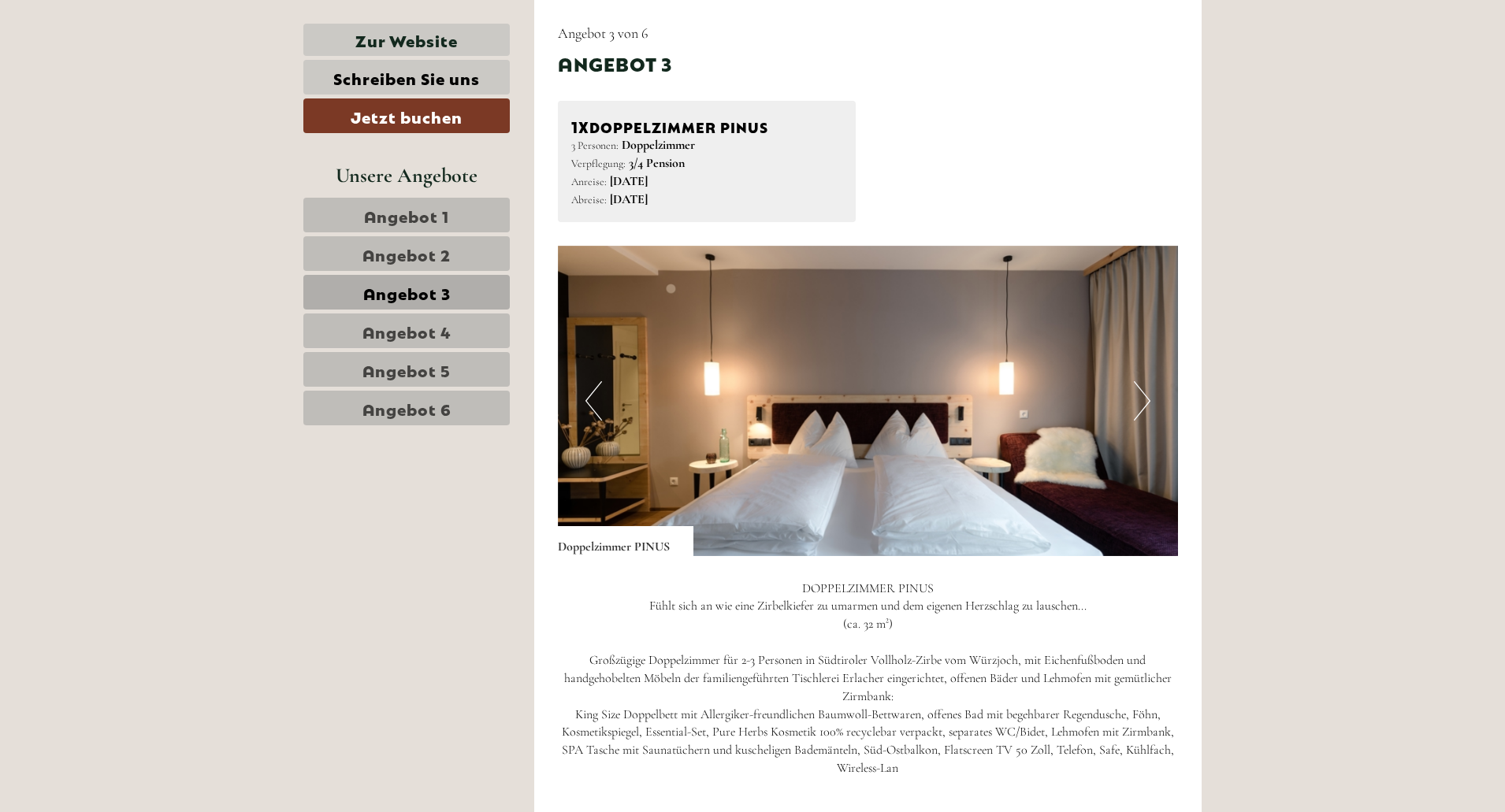
click at [1152, 401] on img at bounding box center [868, 400] width 621 height 310
click at [1144, 401] on button "Next" at bounding box center [1142, 400] width 16 height 39
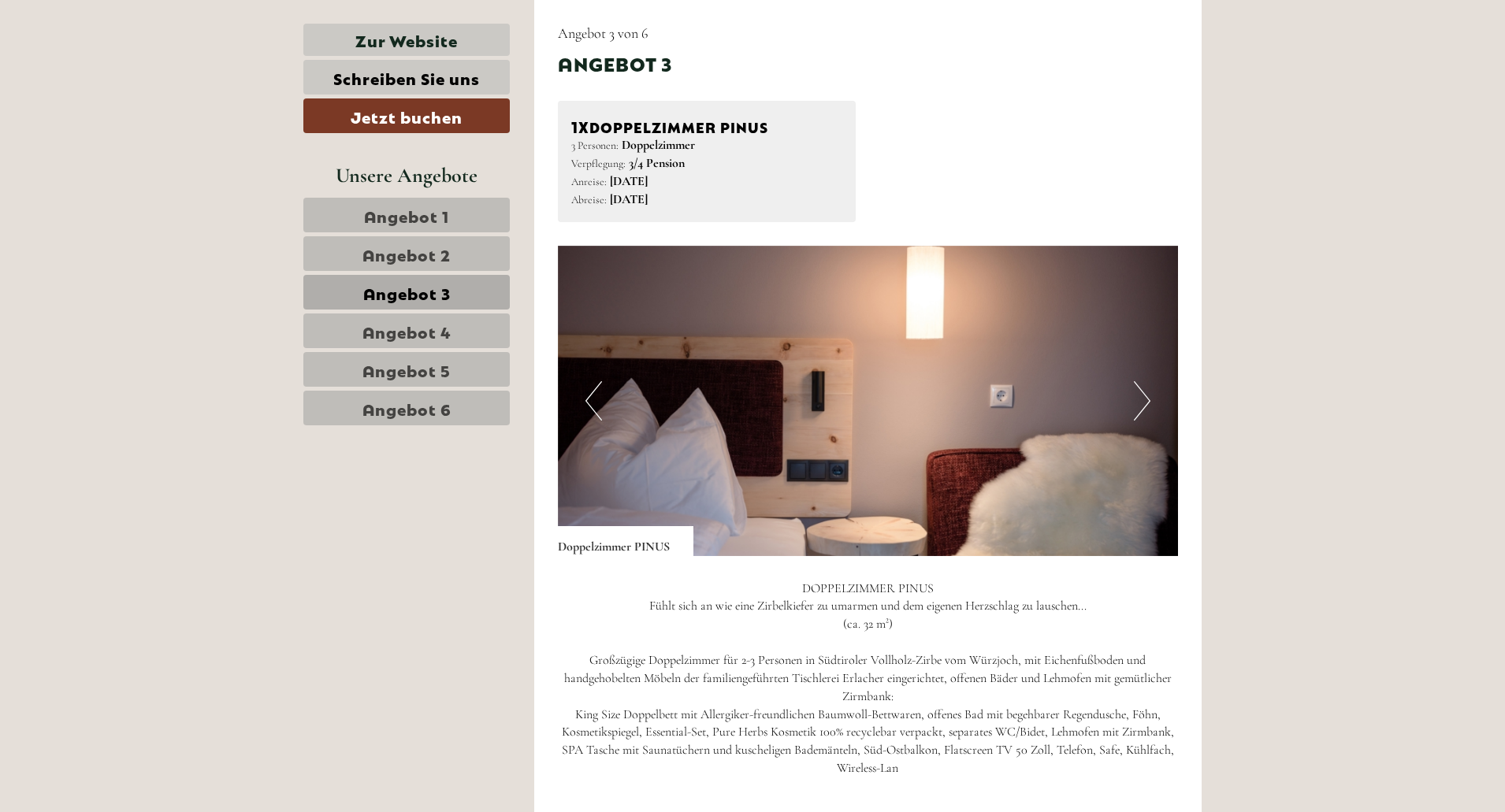
click at [1144, 401] on button "Next" at bounding box center [1142, 400] width 16 height 39
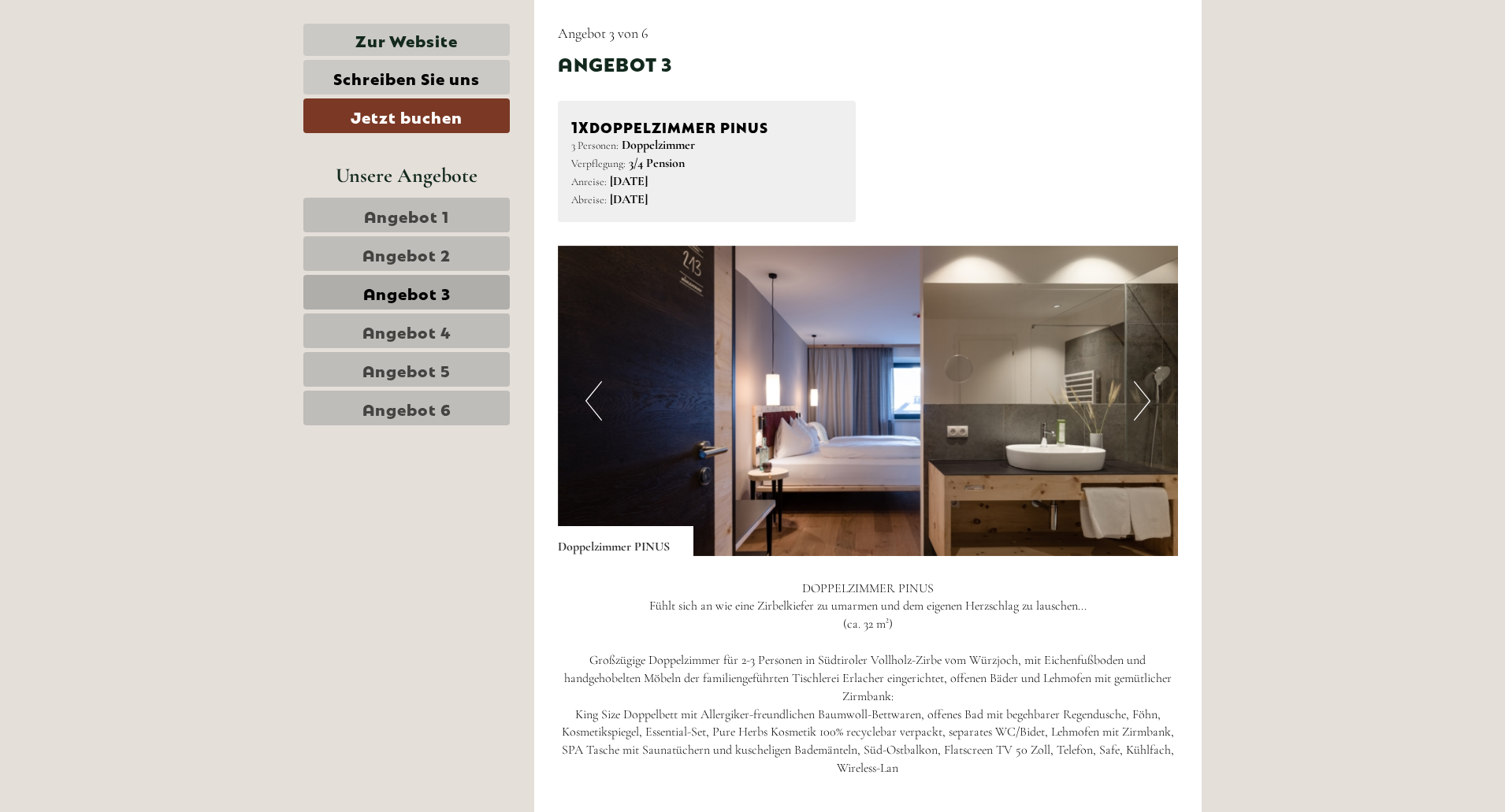
click at [1145, 401] on button "Next" at bounding box center [1142, 400] width 16 height 39
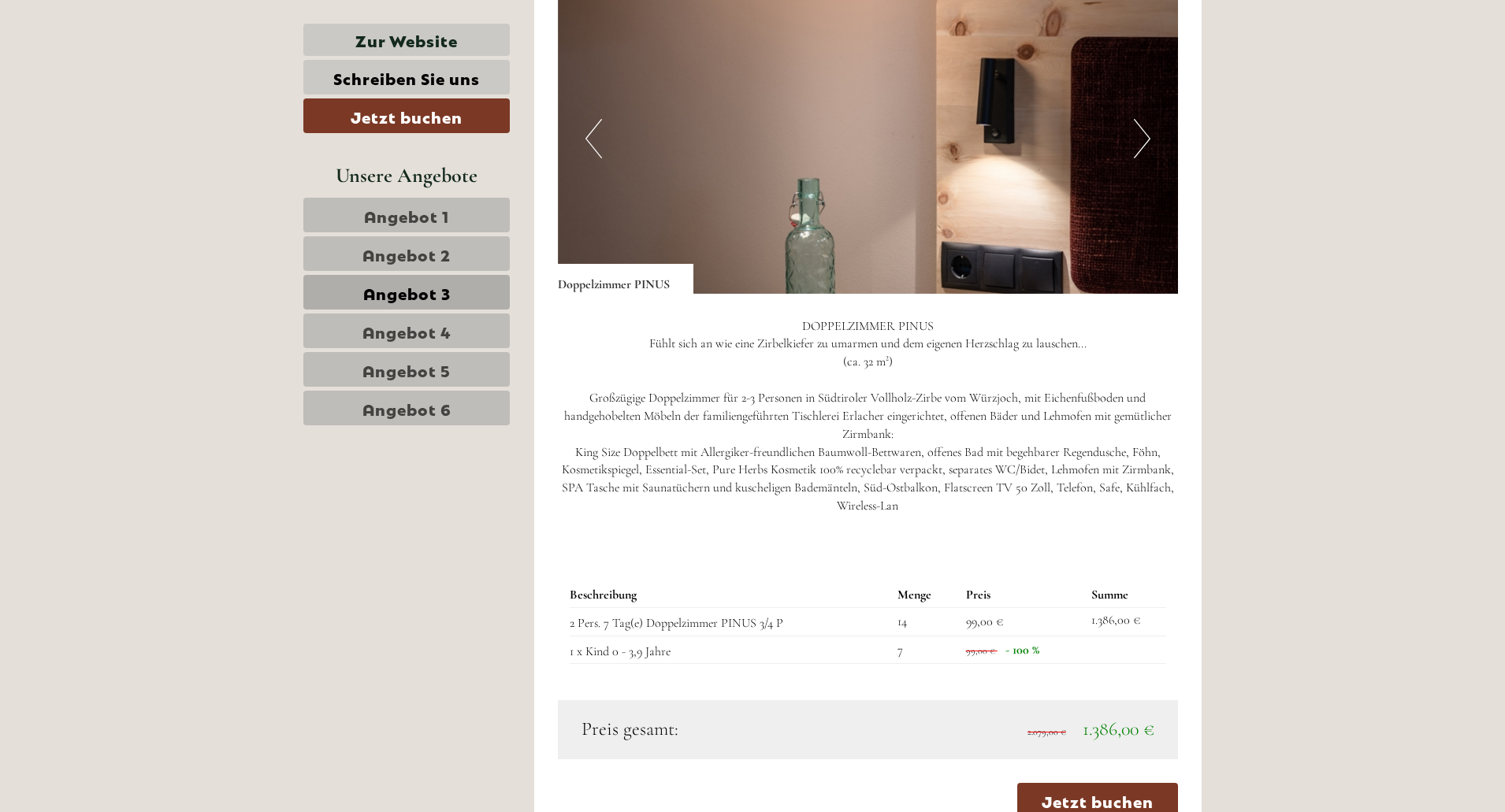
scroll to position [1730, 0]
click at [460, 398] on link "Angebot 6" at bounding box center [406, 408] width 206 height 34
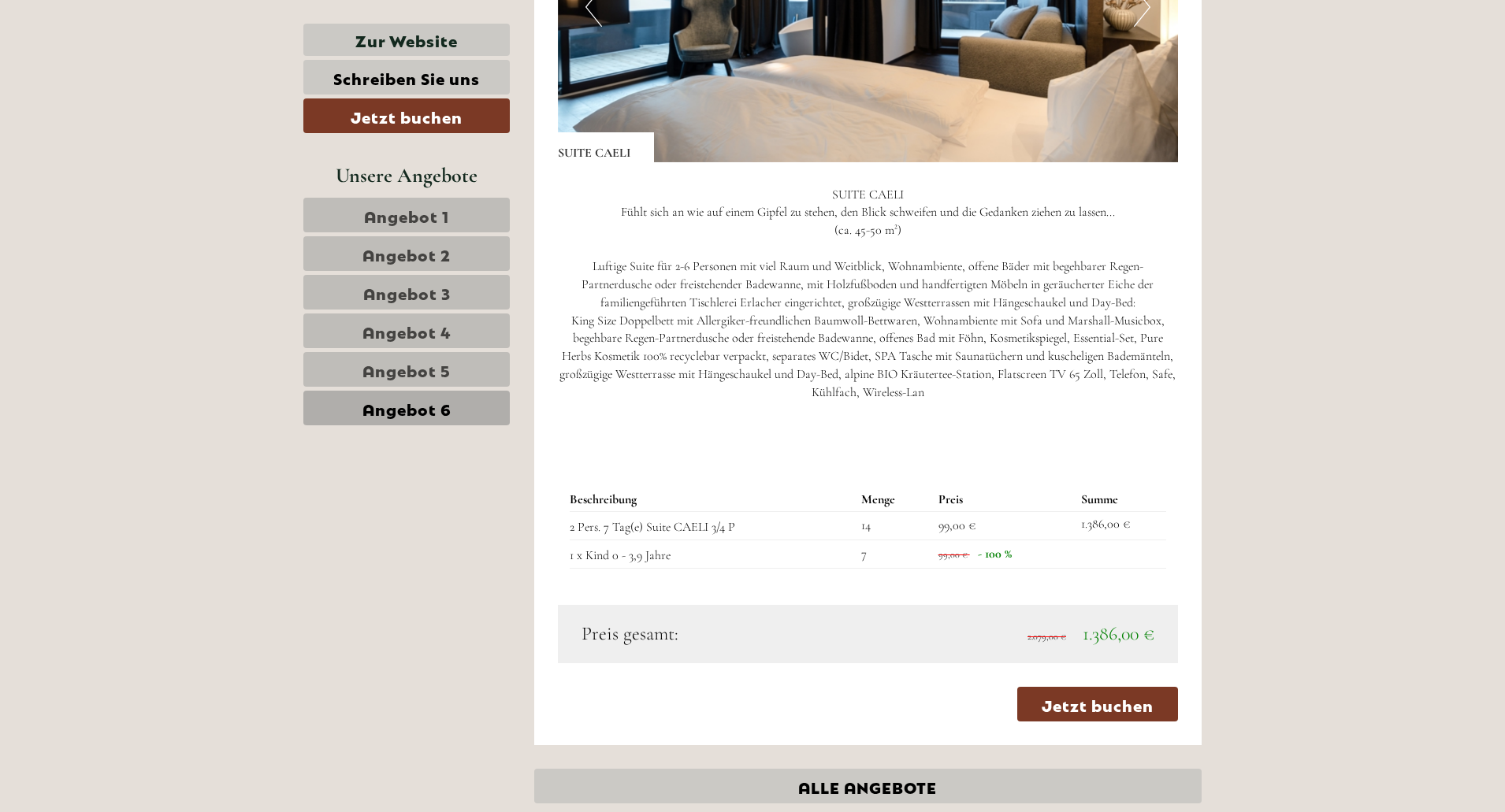
scroll to position [1599, 0]
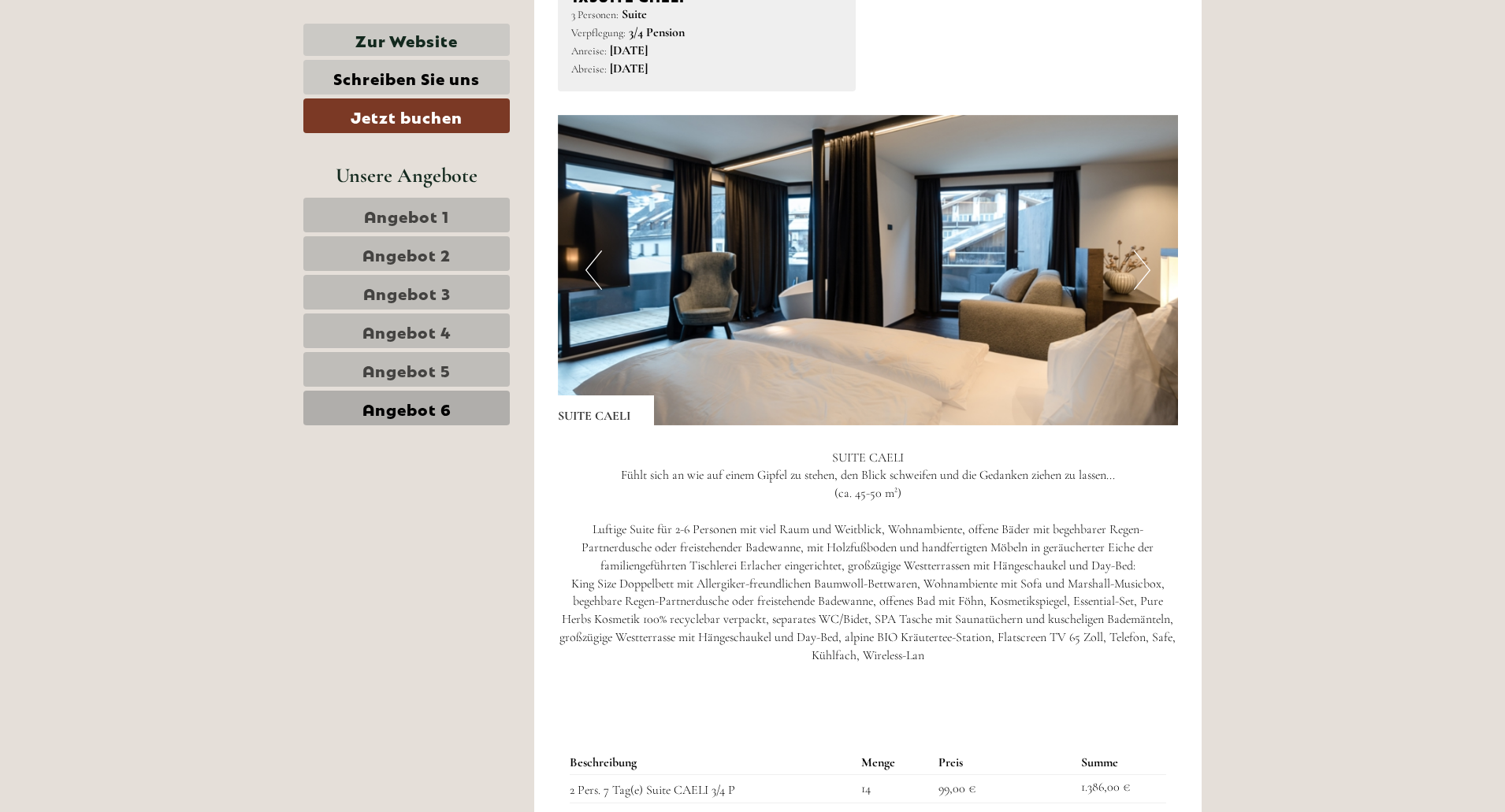
click at [1136, 274] on button "Next" at bounding box center [1142, 269] width 16 height 39
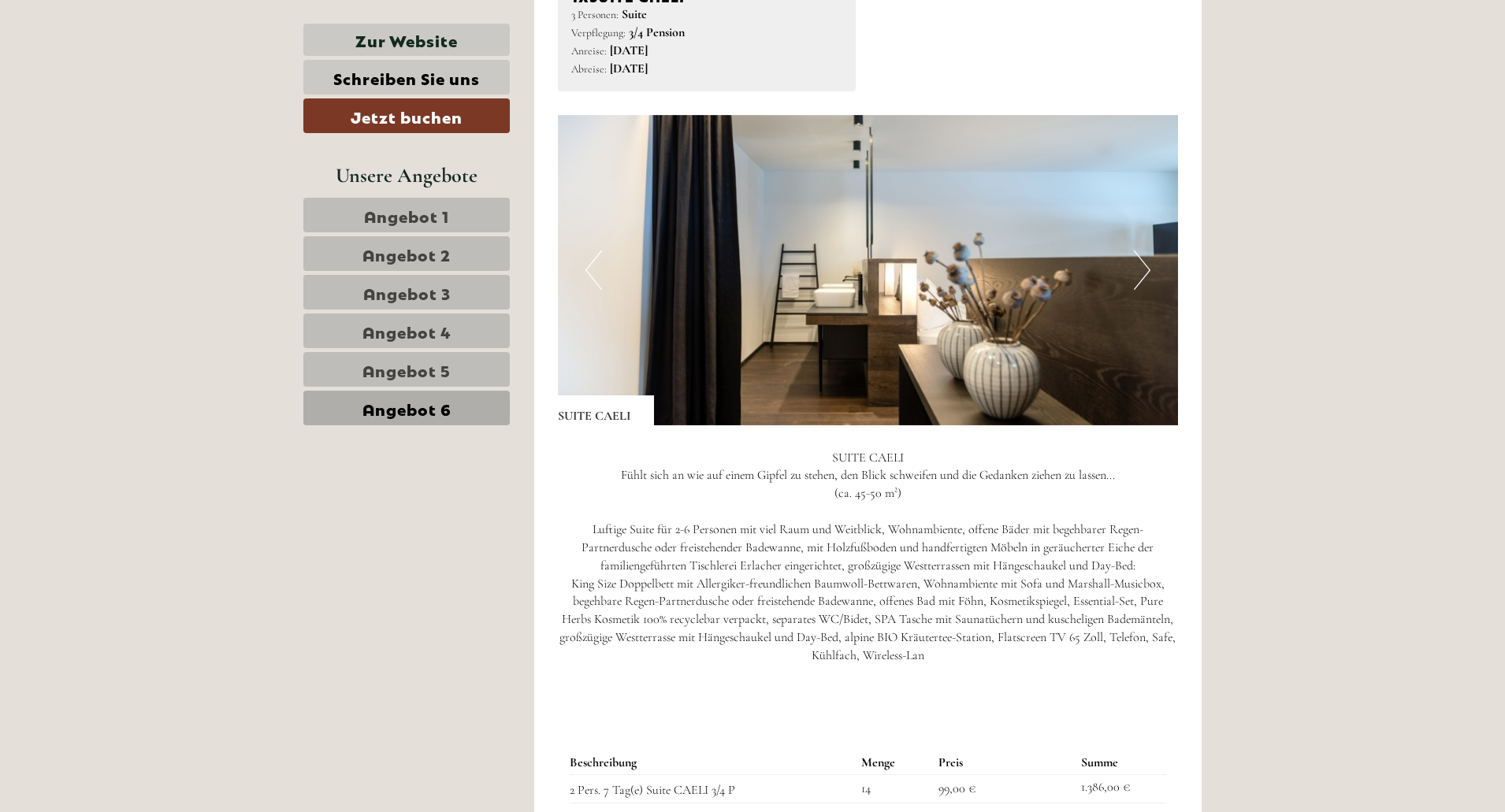
click at [1139, 273] on button "Next" at bounding box center [1142, 269] width 16 height 39
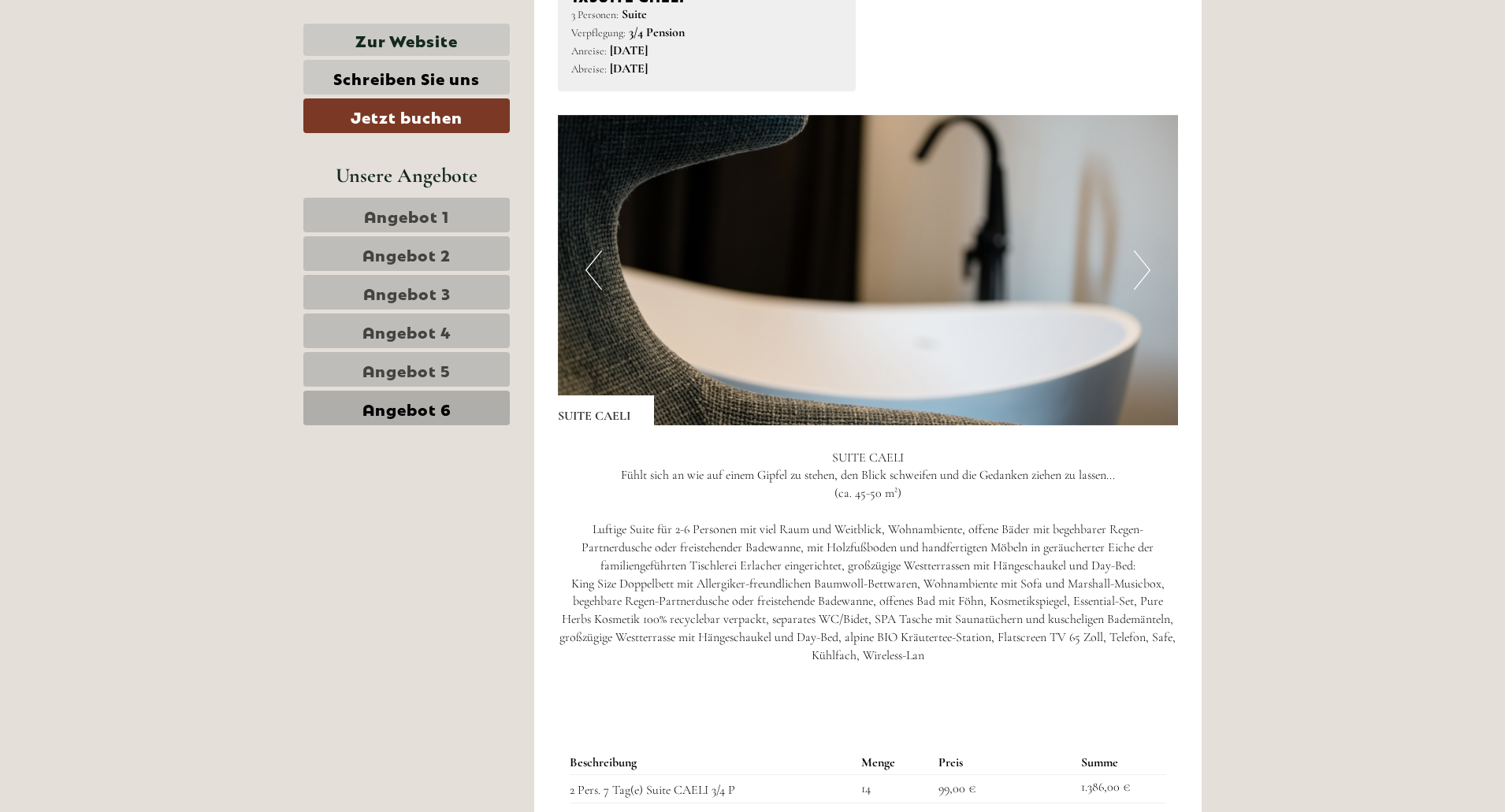
click at [1139, 273] on button "Next" at bounding box center [1142, 269] width 16 height 39
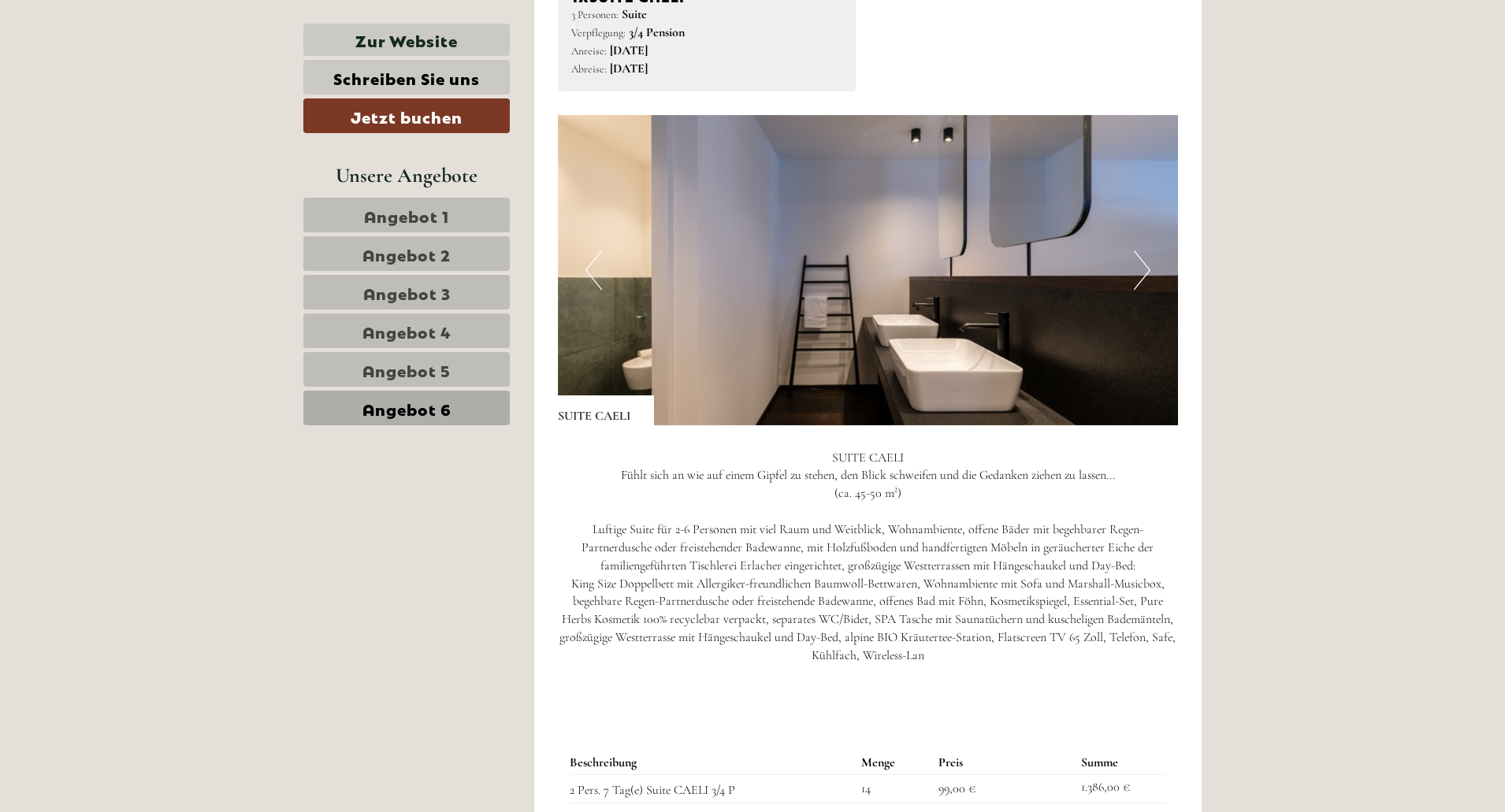
click at [1144, 273] on button "Next" at bounding box center [1142, 269] width 16 height 39
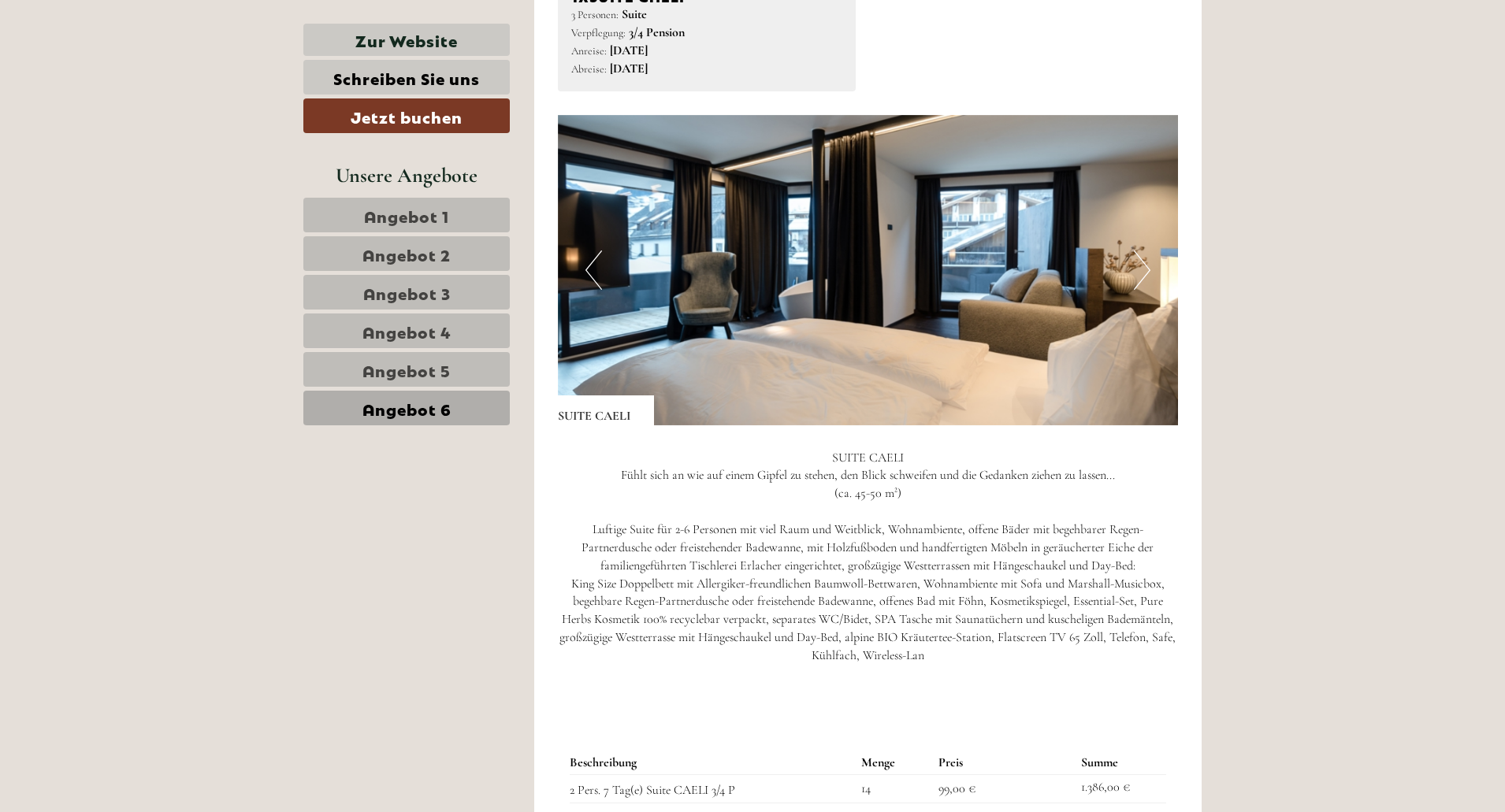
click at [1144, 271] on button "Next" at bounding box center [1142, 269] width 16 height 39
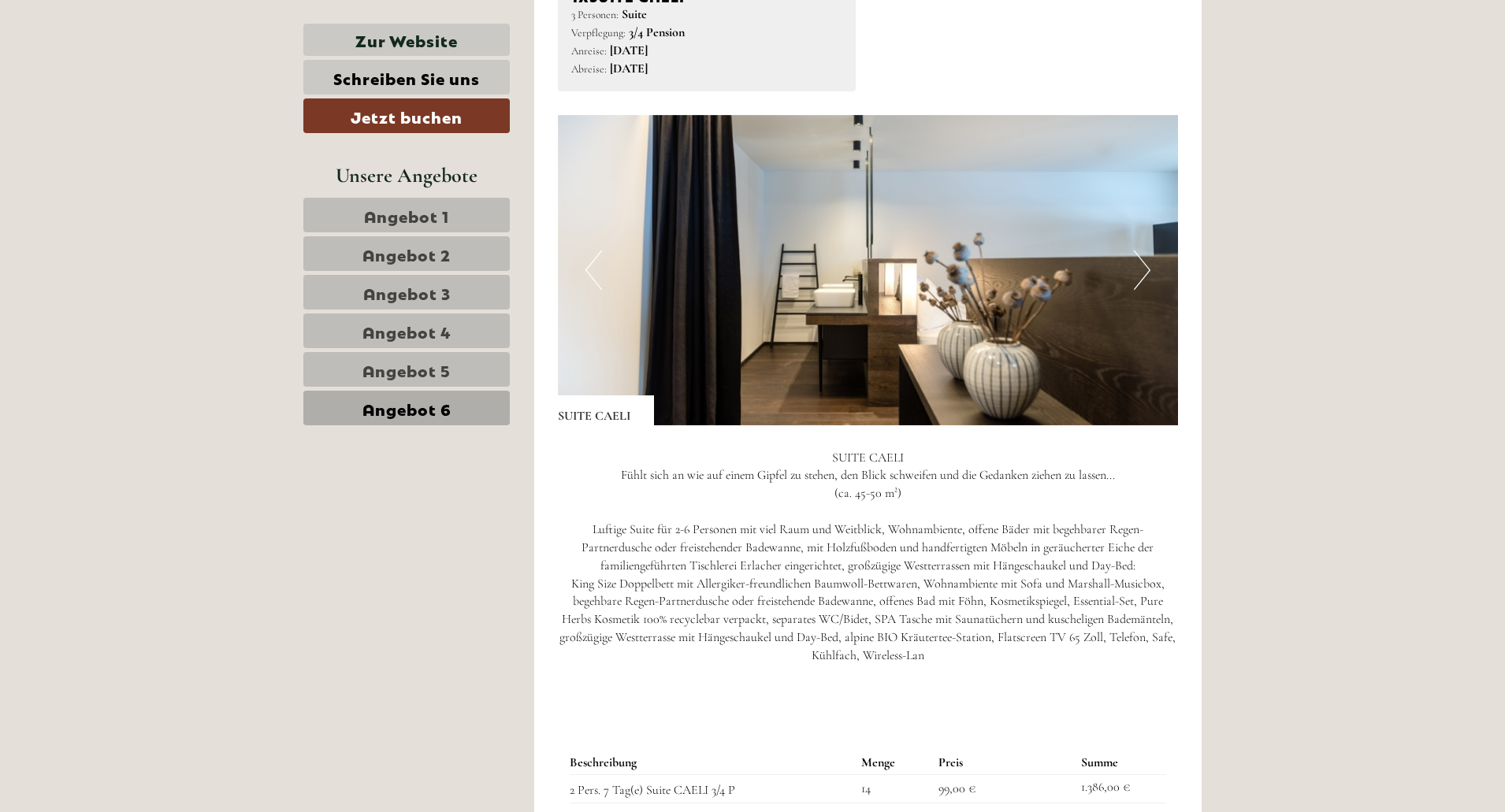
scroll to position [1730, 0]
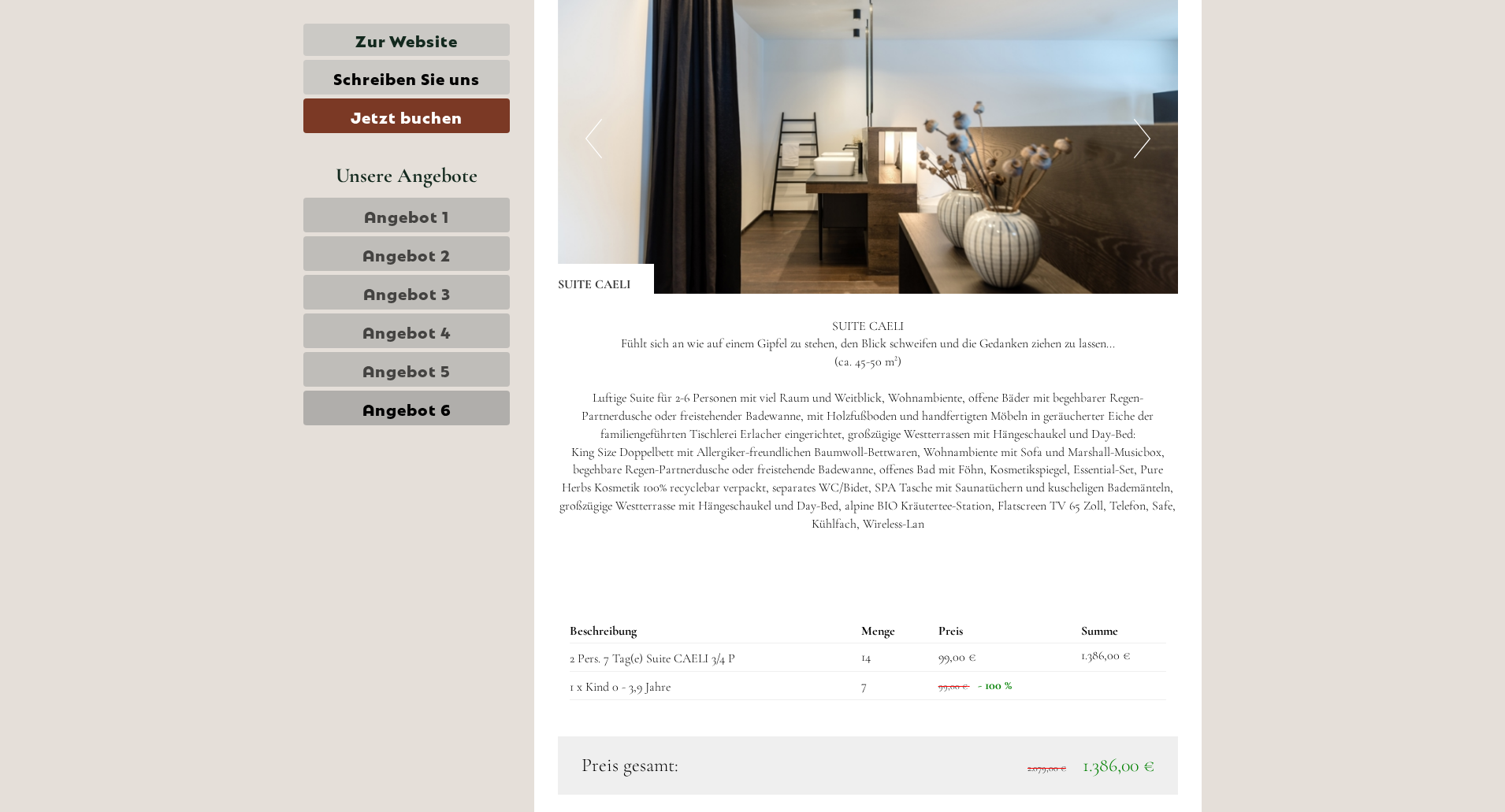
click at [472, 377] on link "Angebot 5" at bounding box center [406, 369] width 206 height 34
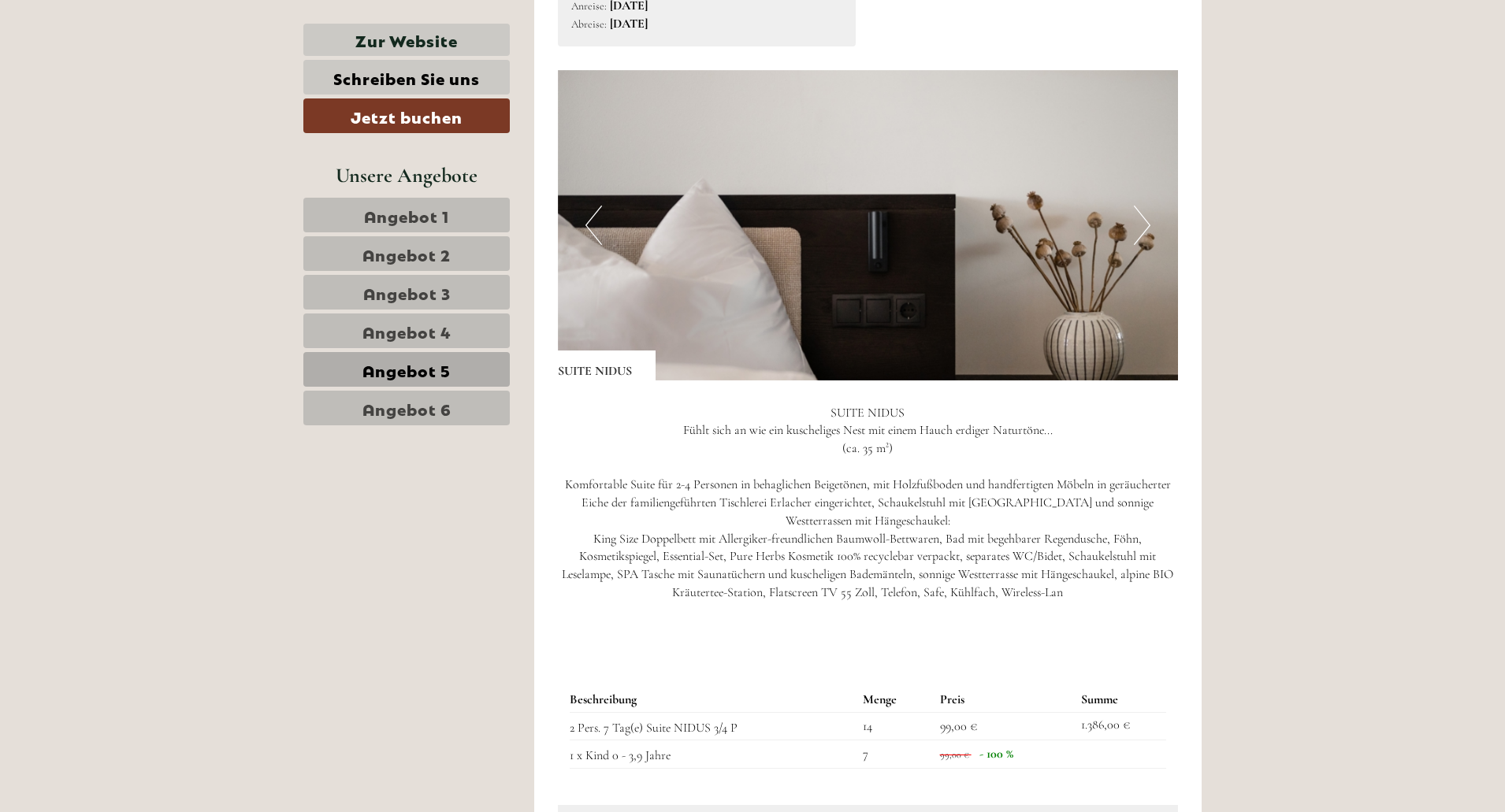
scroll to position [1599, 0]
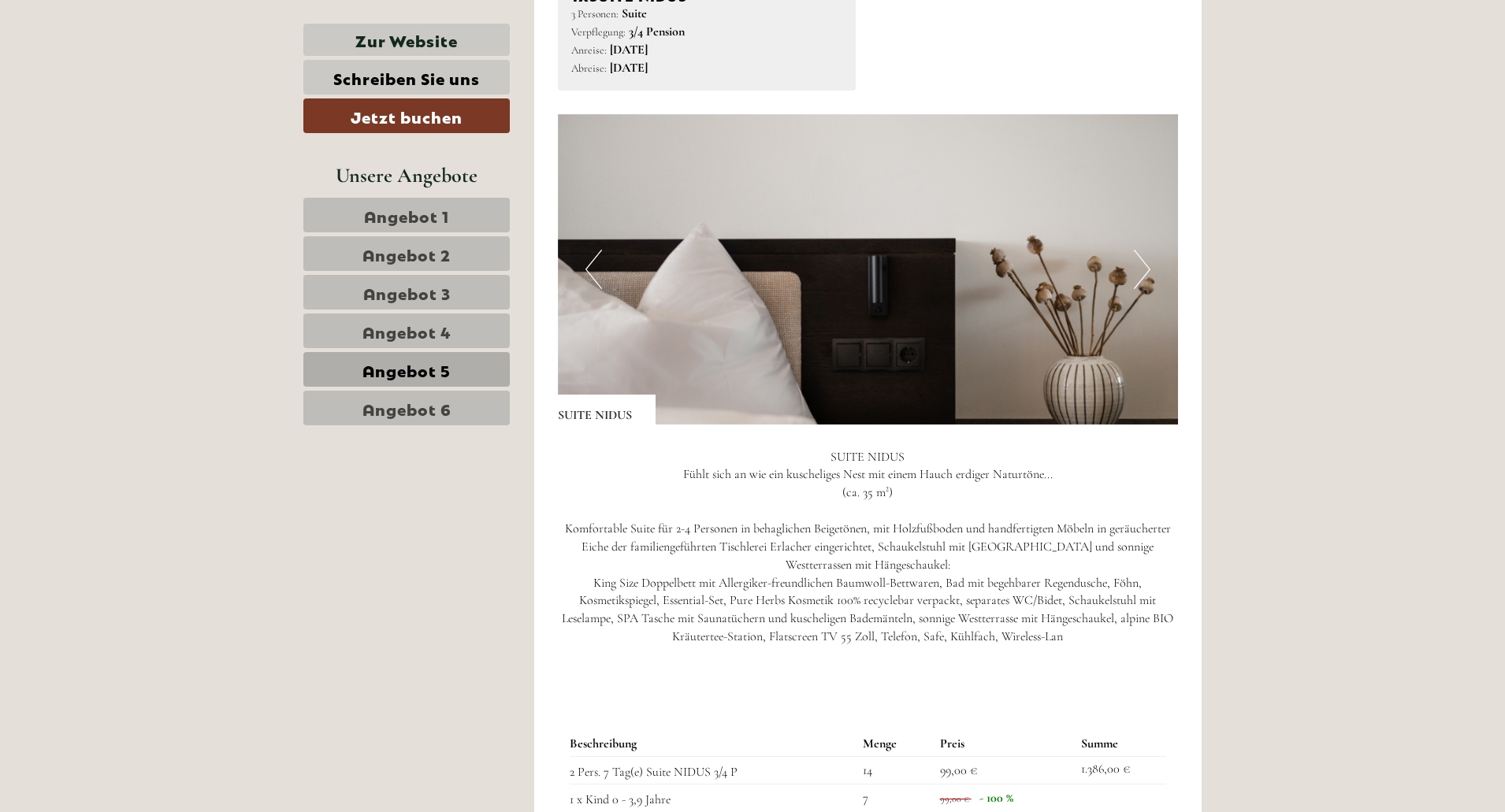
click at [1141, 262] on button "Next" at bounding box center [1142, 269] width 16 height 39
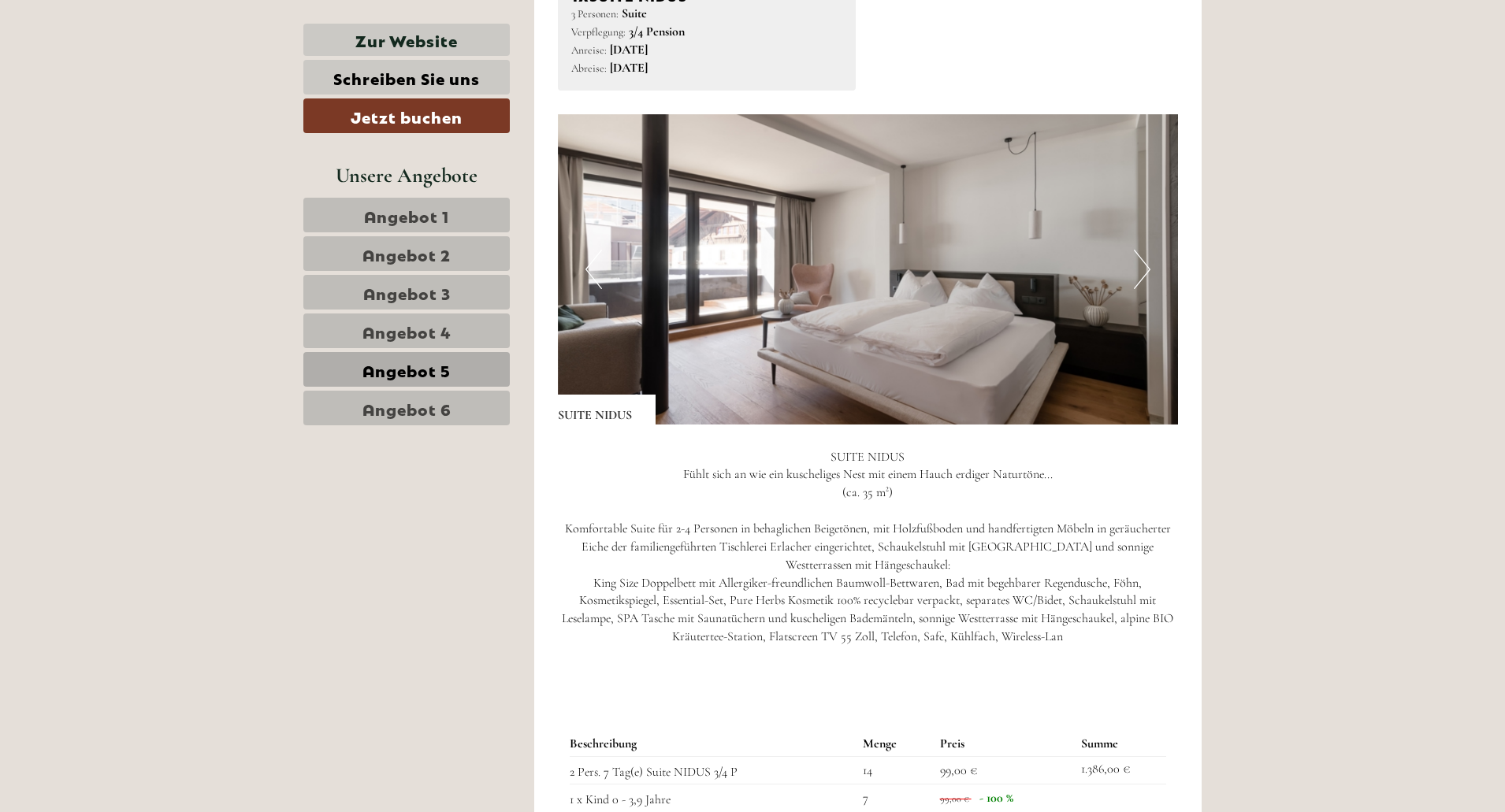
click at [1141, 262] on button "Next" at bounding box center [1142, 269] width 16 height 39
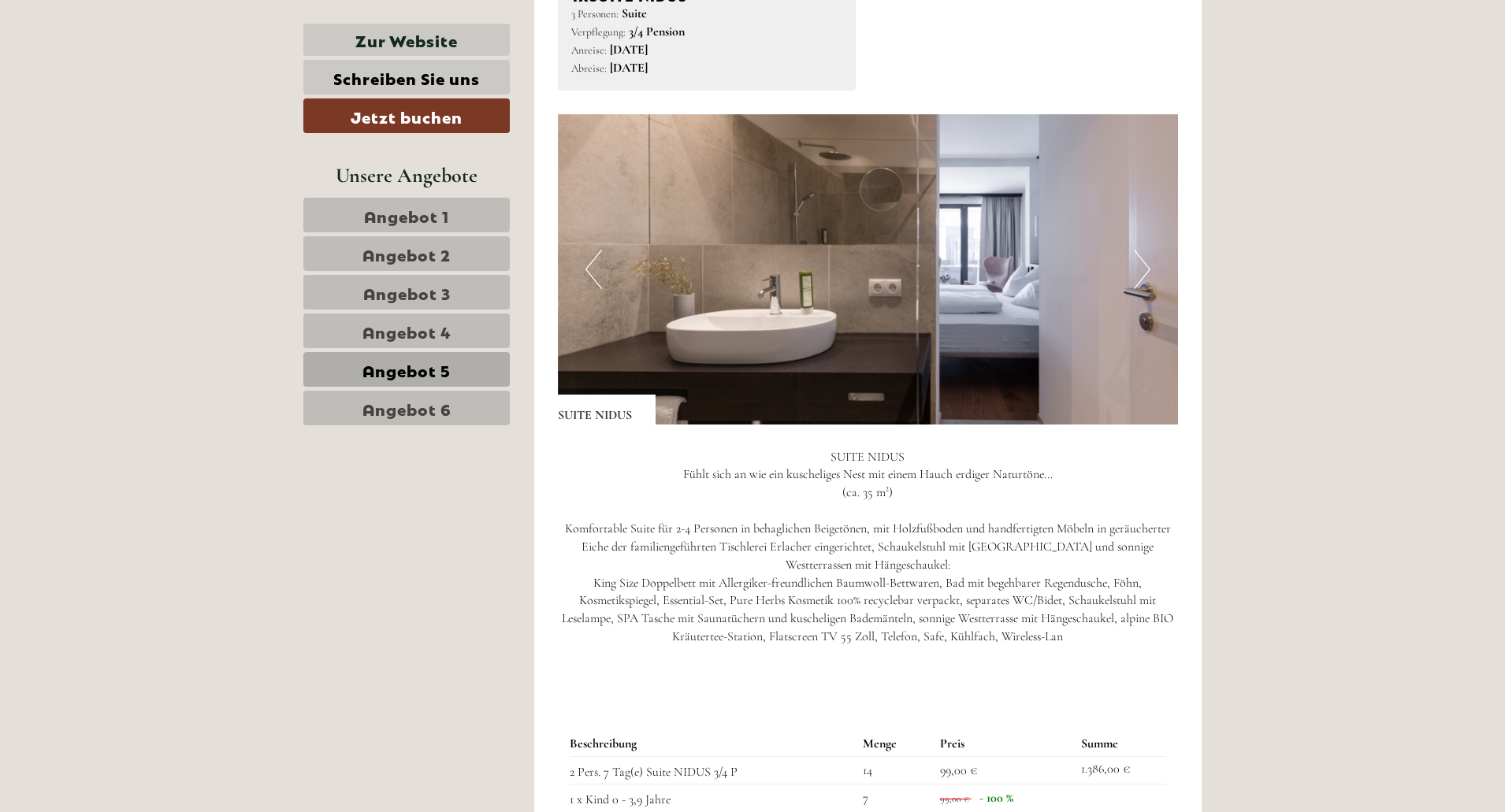
click at [1139, 263] on button "Next" at bounding box center [1142, 269] width 16 height 39
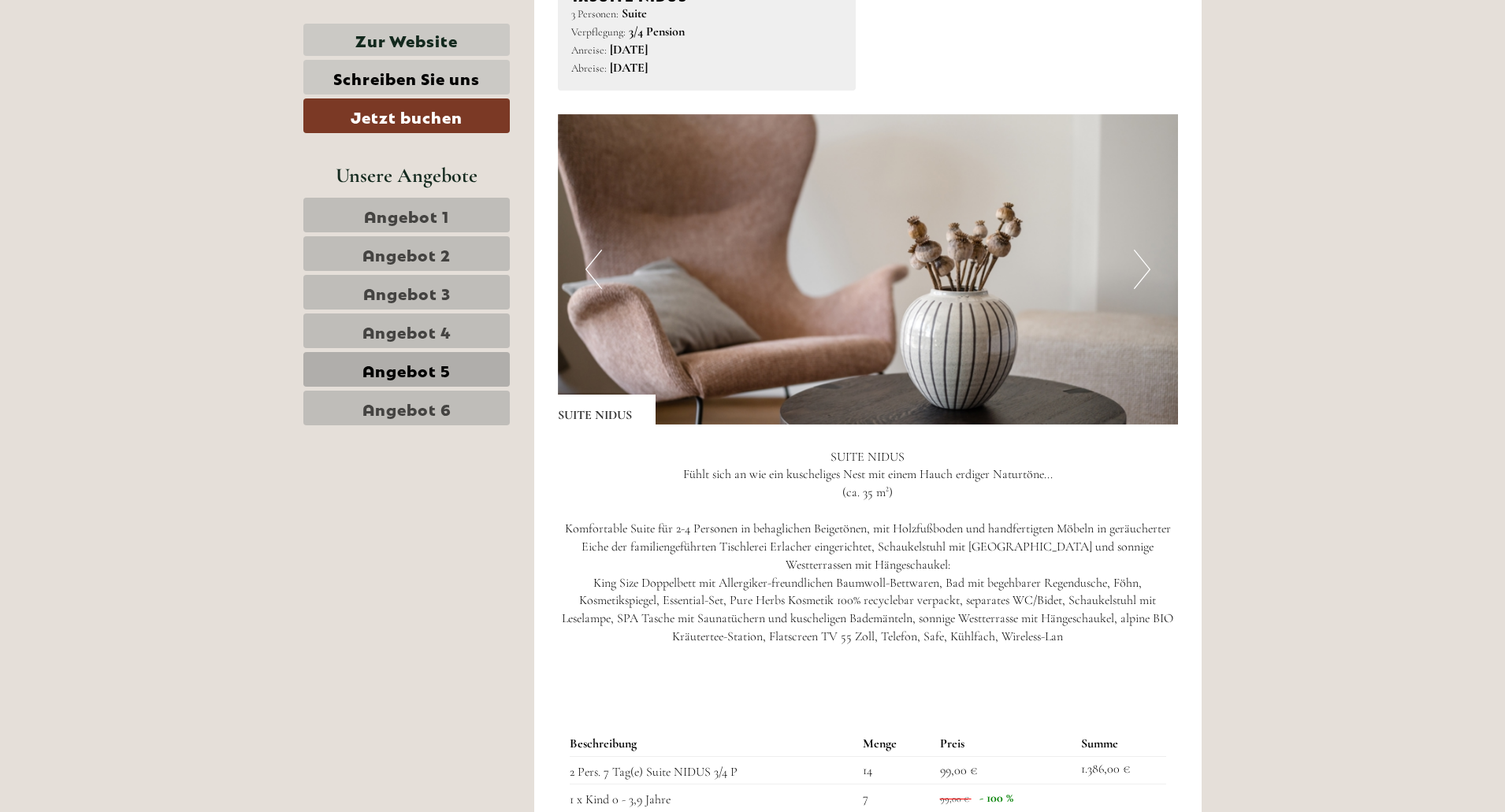
click at [1139, 263] on button "Next" at bounding box center [1142, 269] width 16 height 39
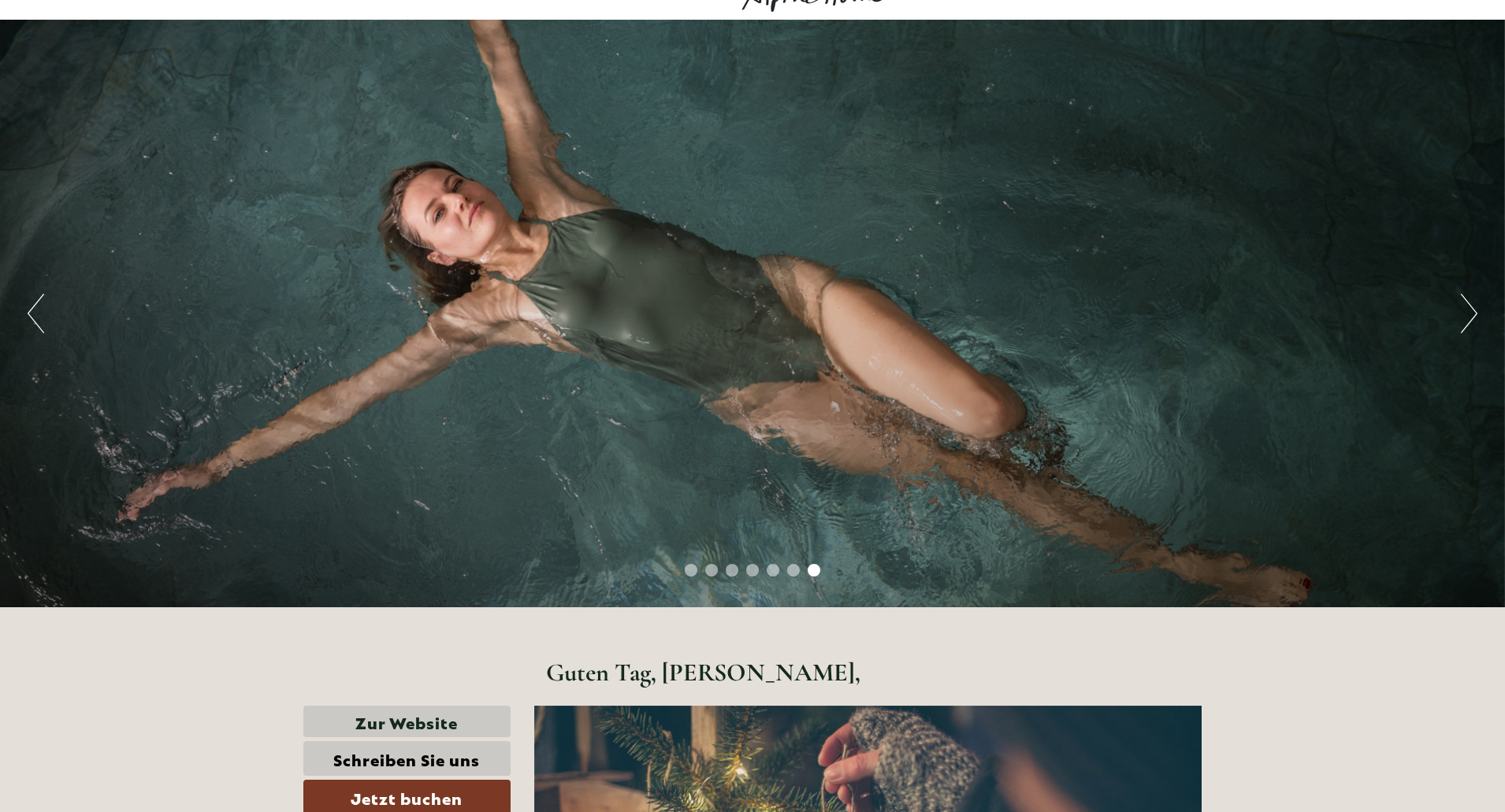
scroll to position [0, 0]
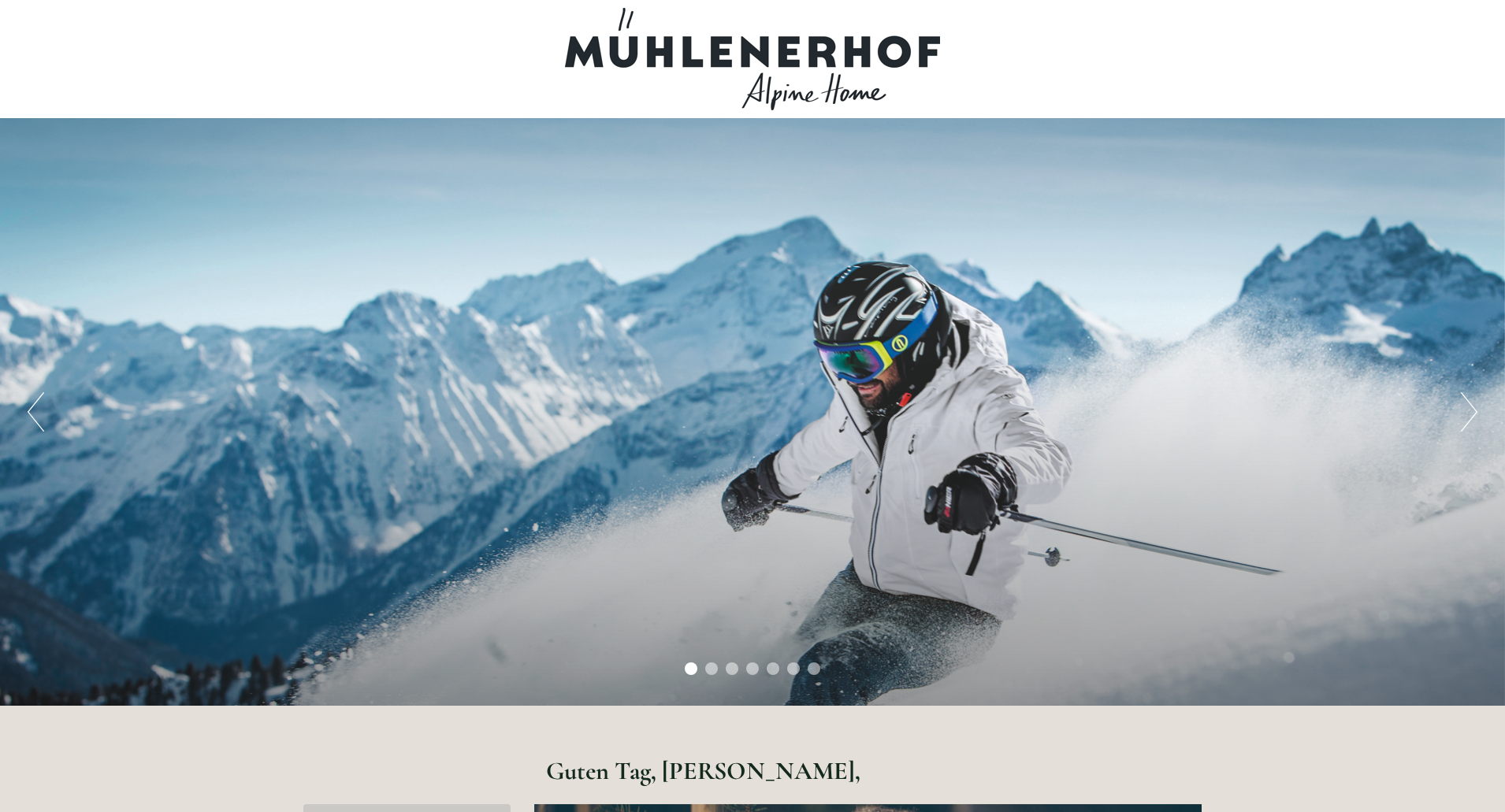
click at [811, 41] on div at bounding box center [752, 59] width 883 height 103
click at [719, 44] on div at bounding box center [752, 59] width 883 height 103
click at [715, 47] on div at bounding box center [752, 59] width 883 height 103
drag, startPoint x: 729, startPoint y: 50, endPoint x: 760, endPoint y: 53, distance: 31.1
click at [739, 50] on div at bounding box center [752, 59] width 883 height 103
